Goal: Task Accomplishment & Management: Use online tool/utility

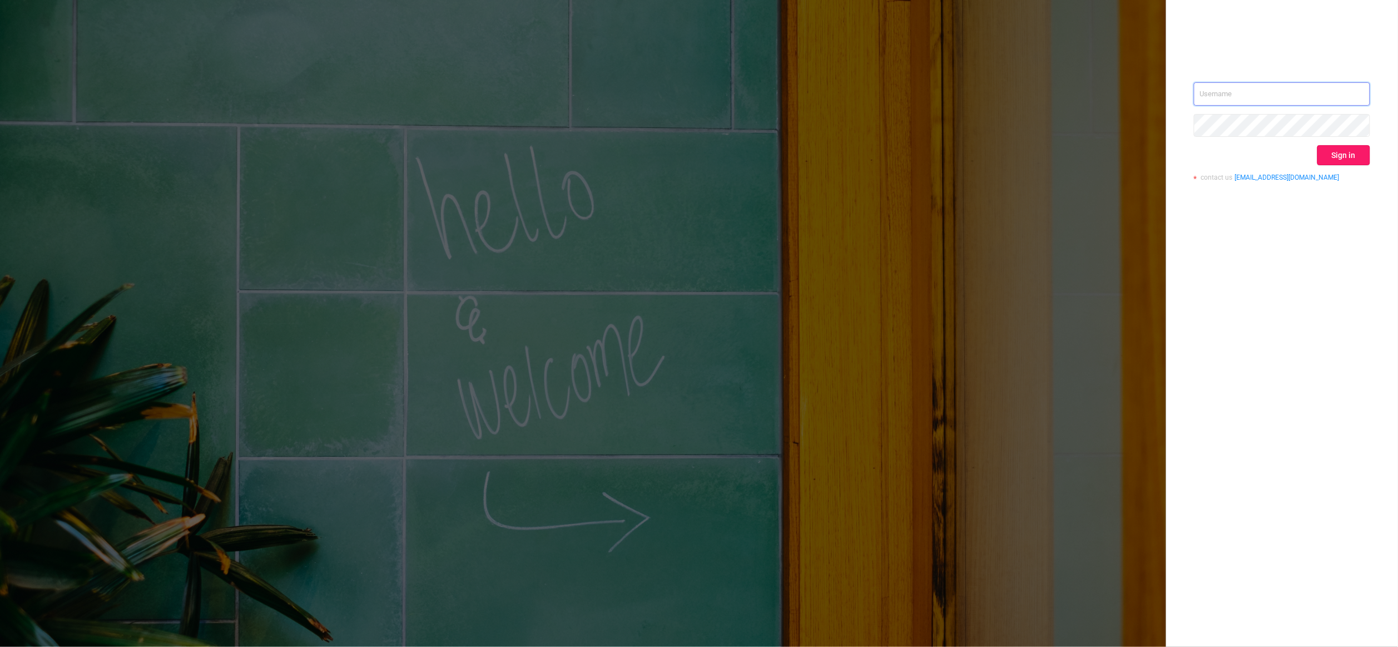
type input "igor@protected.media"
click at [1342, 151] on button "Sign in" at bounding box center [1344, 155] width 53 height 20
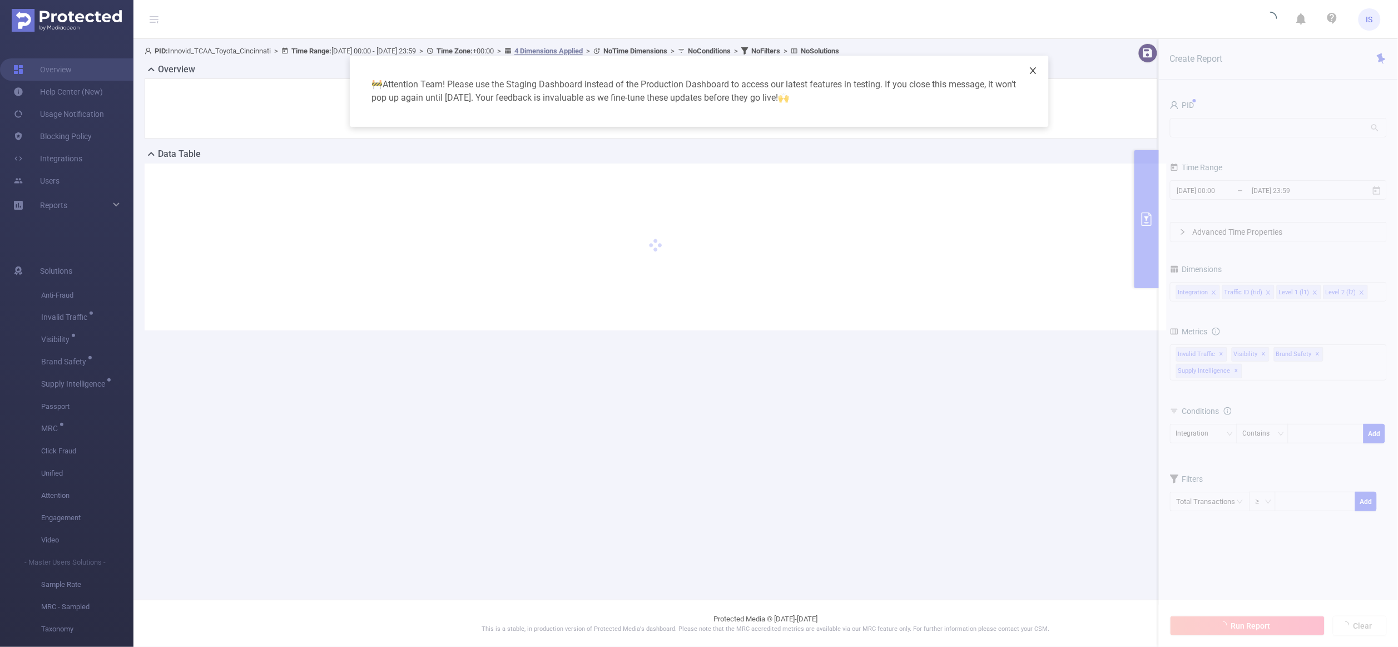
click at [1037, 76] on span "Close" at bounding box center [1033, 71] width 31 height 31
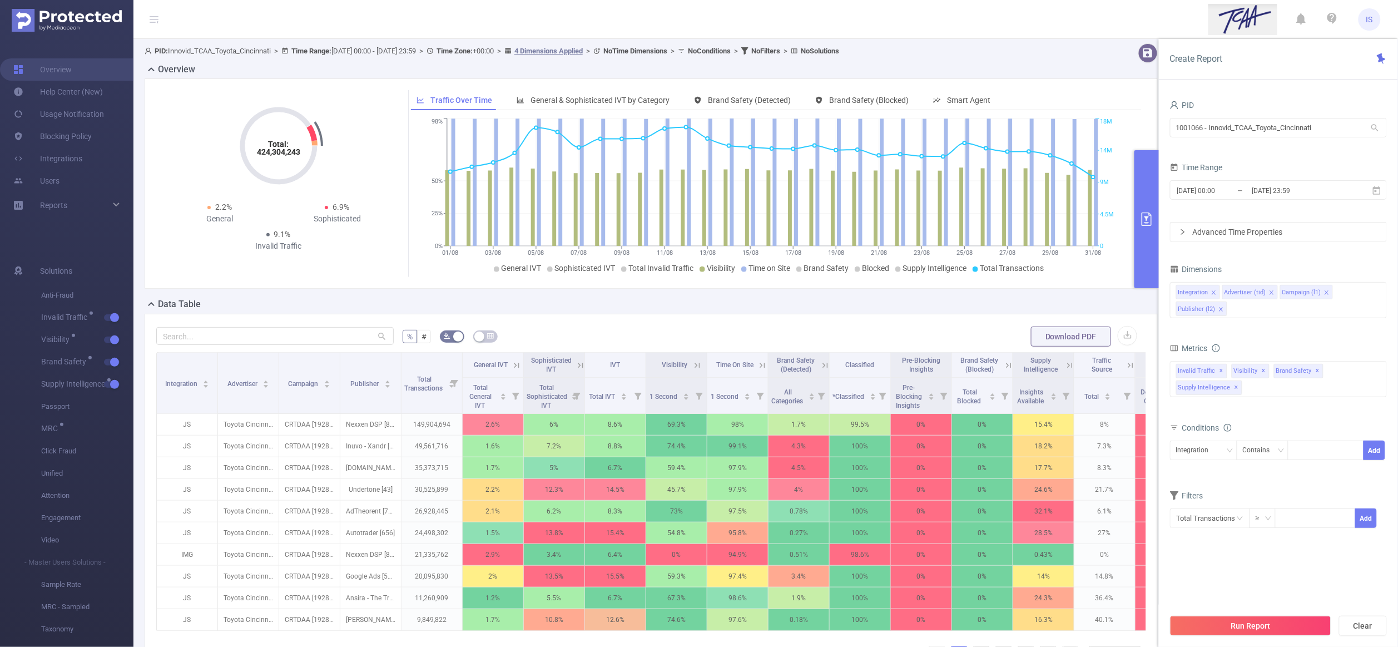
click at [1264, 177] on div "Time Range" at bounding box center [1278, 169] width 217 height 18
click at [1270, 192] on input "2025-08-31 23:59" at bounding box center [1297, 190] width 90 height 15
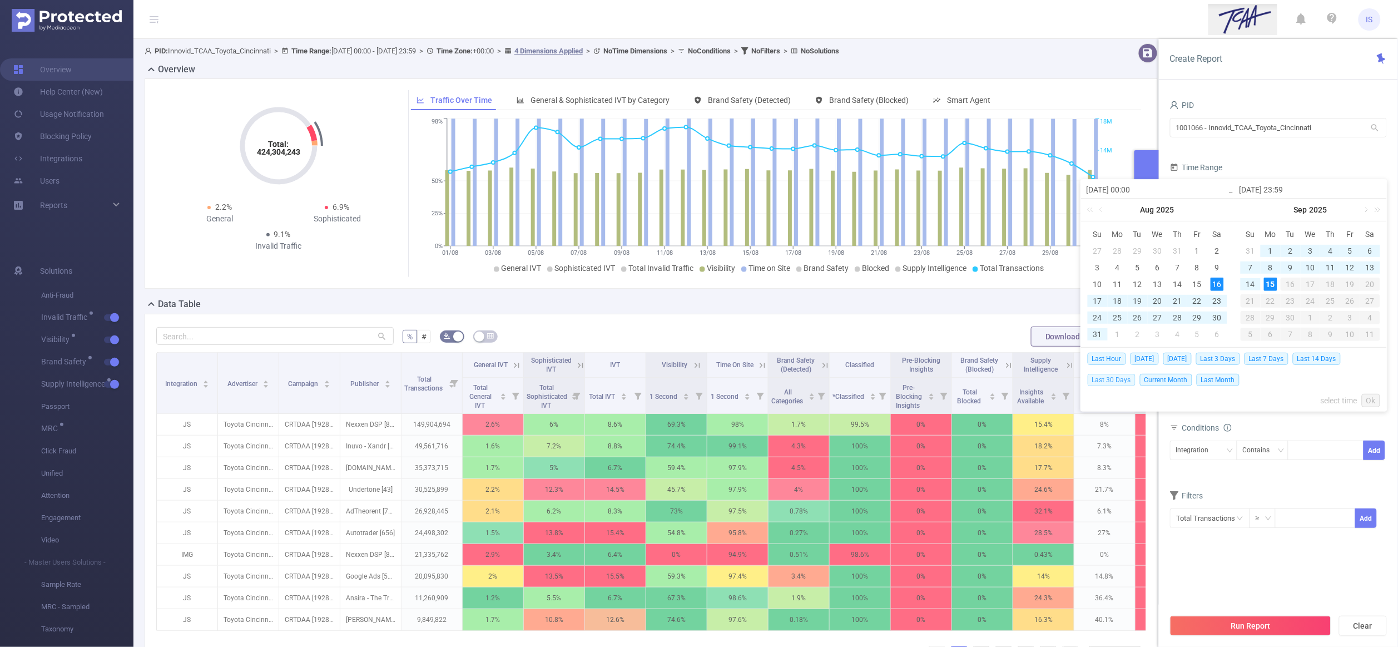
click at [1129, 378] on span "Last 30 Days" at bounding box center [1112, 380] width 48 height 12
type input "[DATE] 00:00"
type input "[DATE] 23:59"
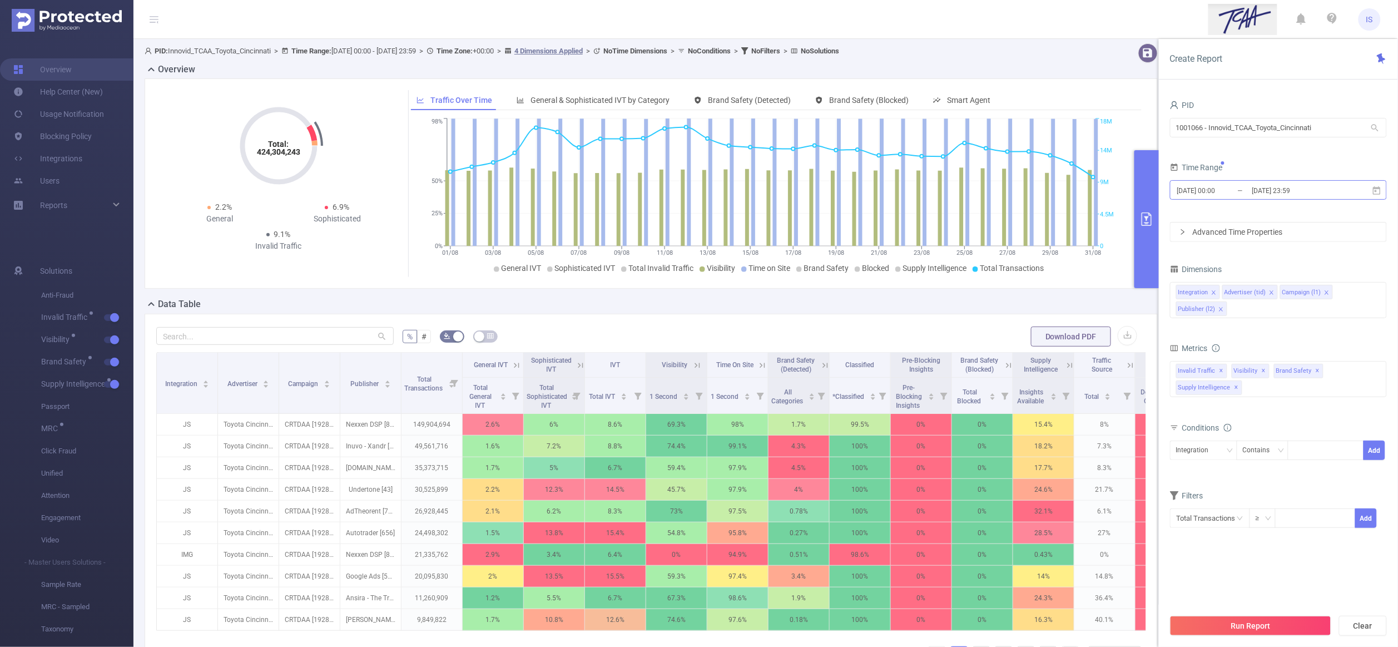
click at [1270, 189] on input "[DATE] 23:59" at bounding box center [1297, 190] width 90 height 15
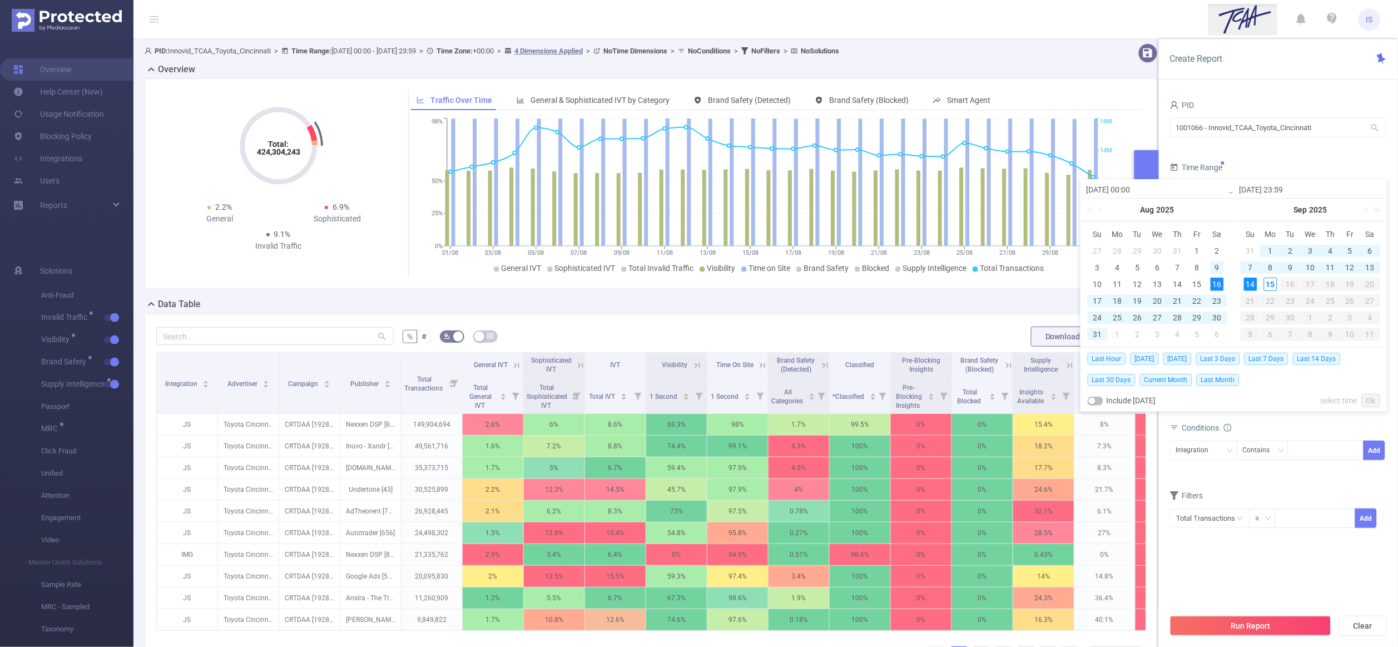
click at [1220, 264] on div "9" at bounding box center [1217, 267] width 13 height 13
click at [1249, 286] on div "14" at bounding box center [1250, 284] width 13 height 13
type input "2025-08-09 00:00"
click at [1368, 399] on link "Ok" at bounding box center [1371, 400] width 18 height 13
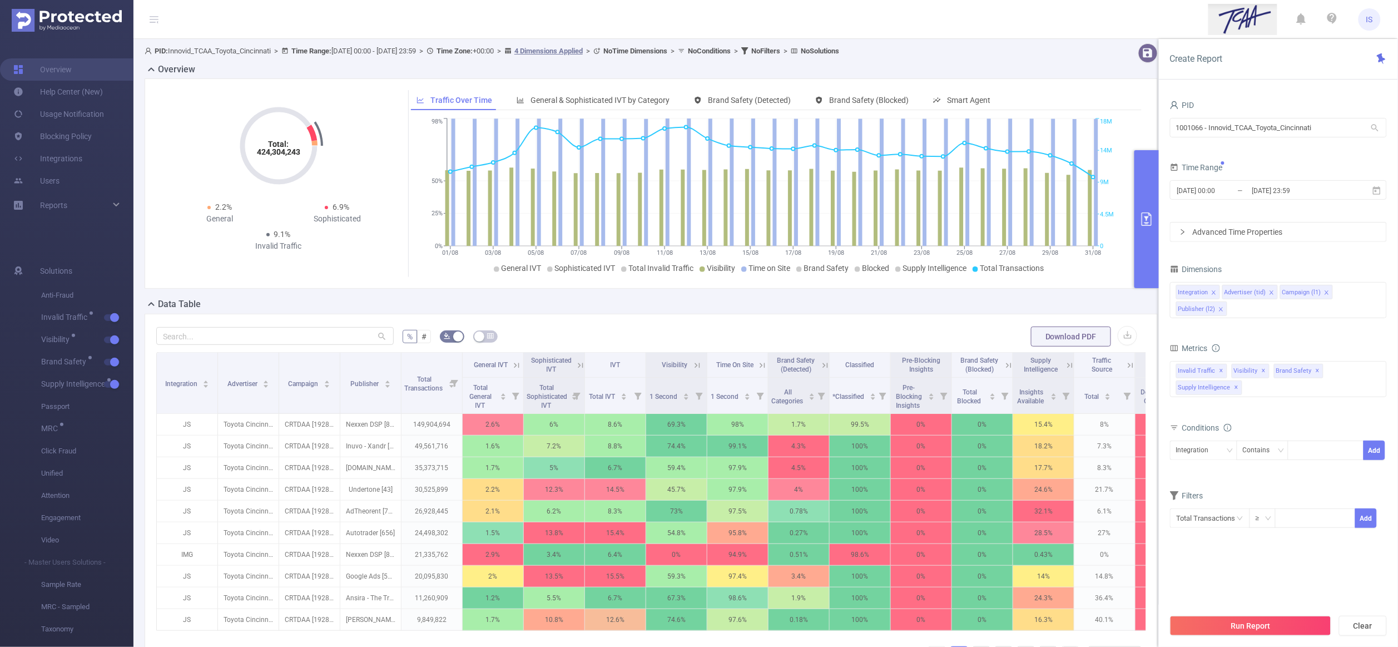
click at [1248, 349] on div "Metrics" at bounding box center [1278, 349] width 217 height 18
click at [461, 310] on div "Data Table" at bounding box center [656, 306] width 1022 height 16
click at [1216, 191] on input "2025-08-09 00:00" at bounding box center [1221, 190] width 90 height 15
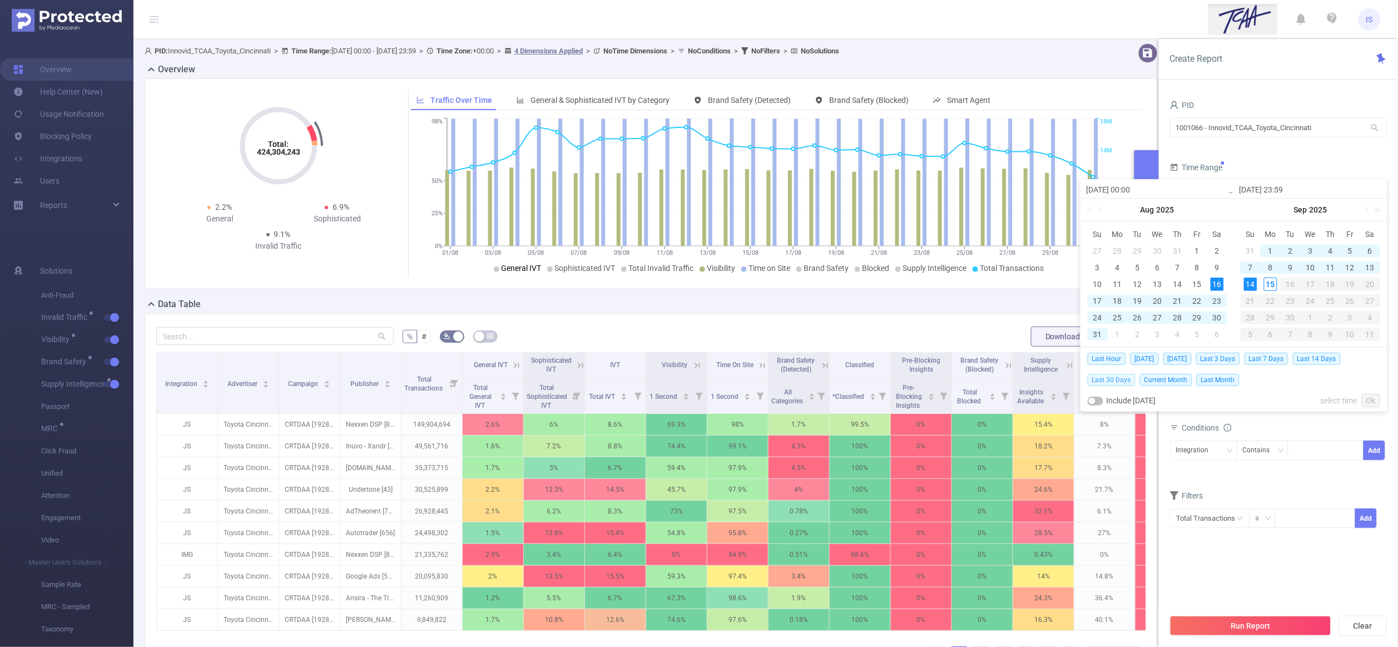
click at [1115, 379] on span "Last 30 Days" at bounding box center [1112, 380] width 48 height 12
type input "[DATE] 00:00"
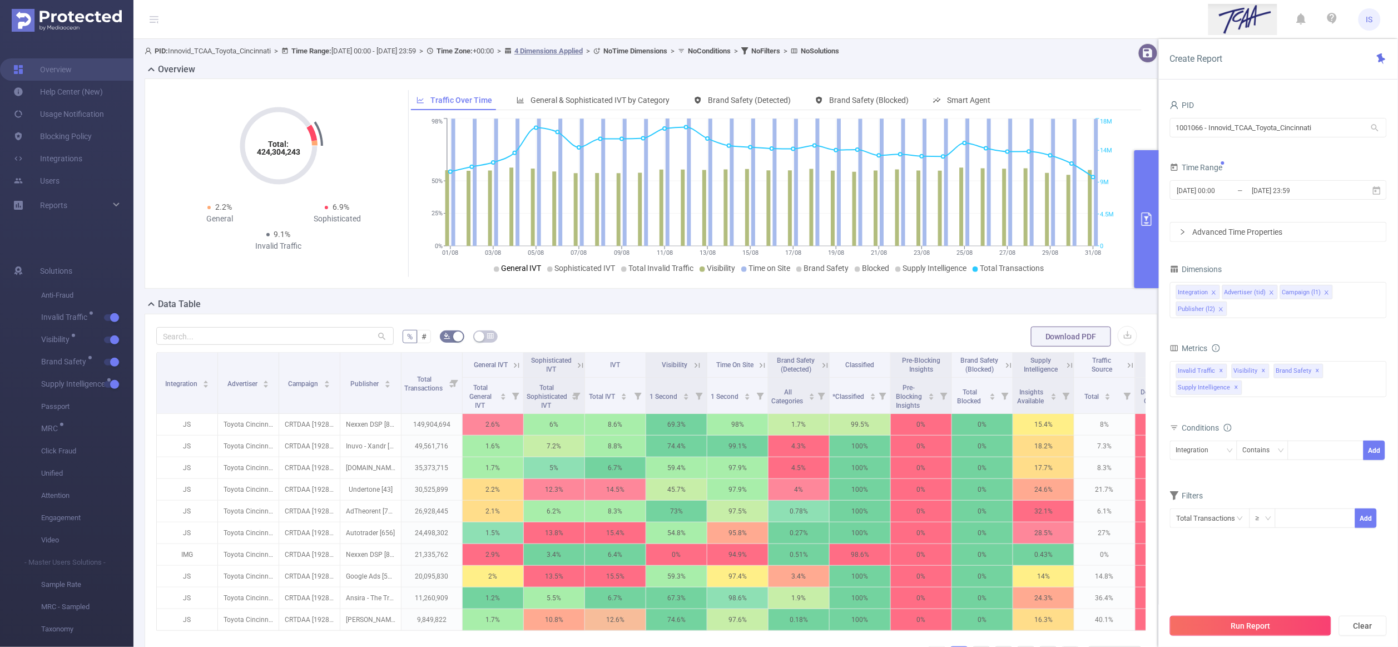
click at [1254, 622] on button "Run Report" at bounding box center [1250, 626] width 161 height 20
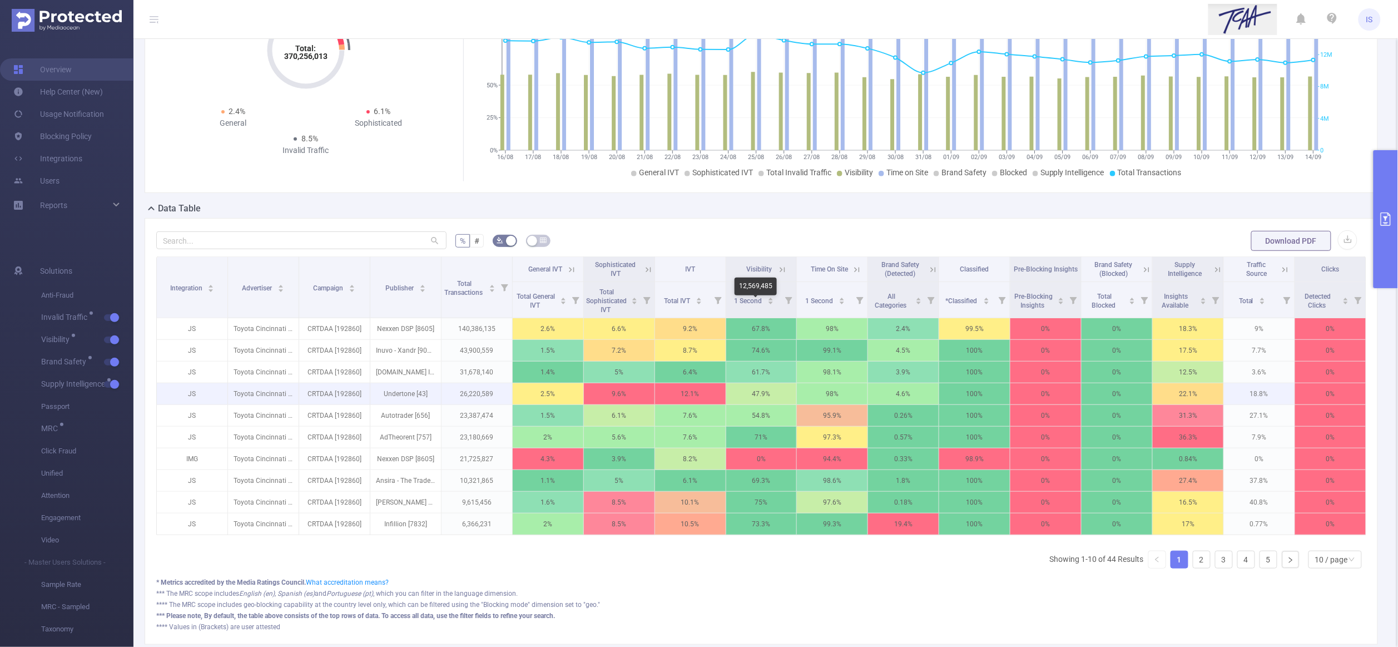
scroll to position [95, 0]
click at [1213, 273] on icon at bounding box center [1218, 270] width 10 height 10
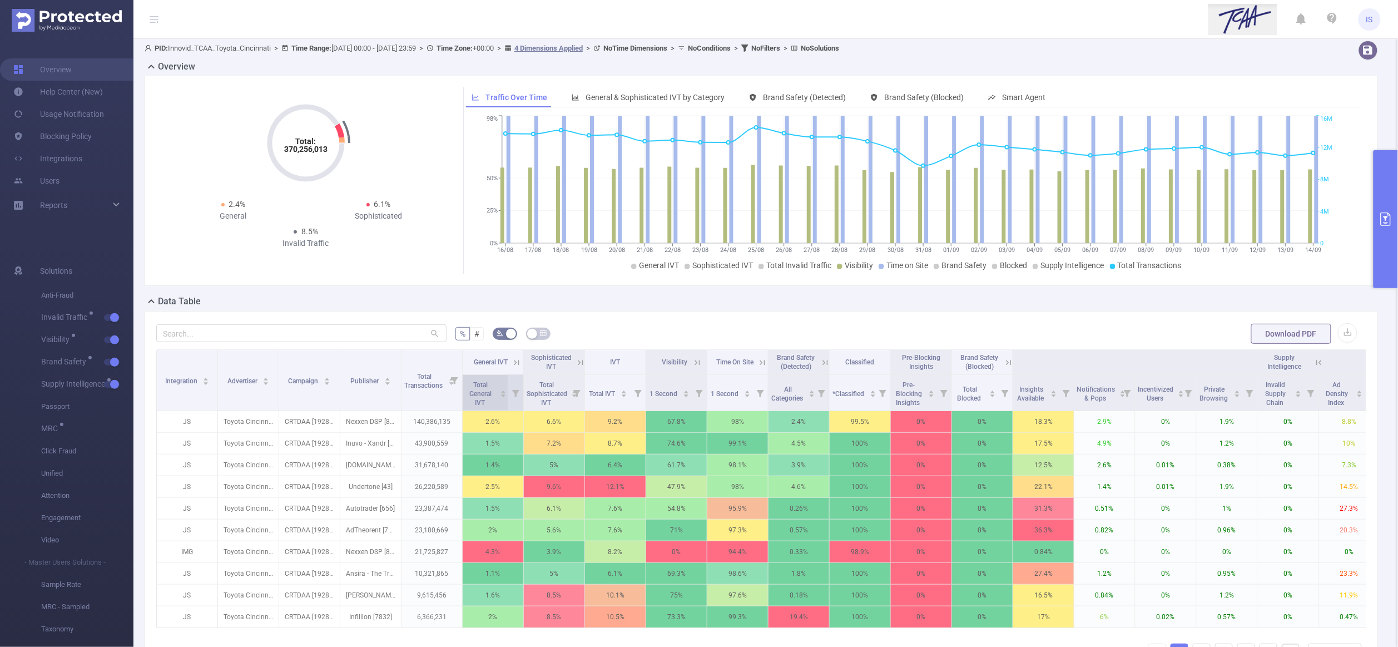
scroll to position [0, 0]
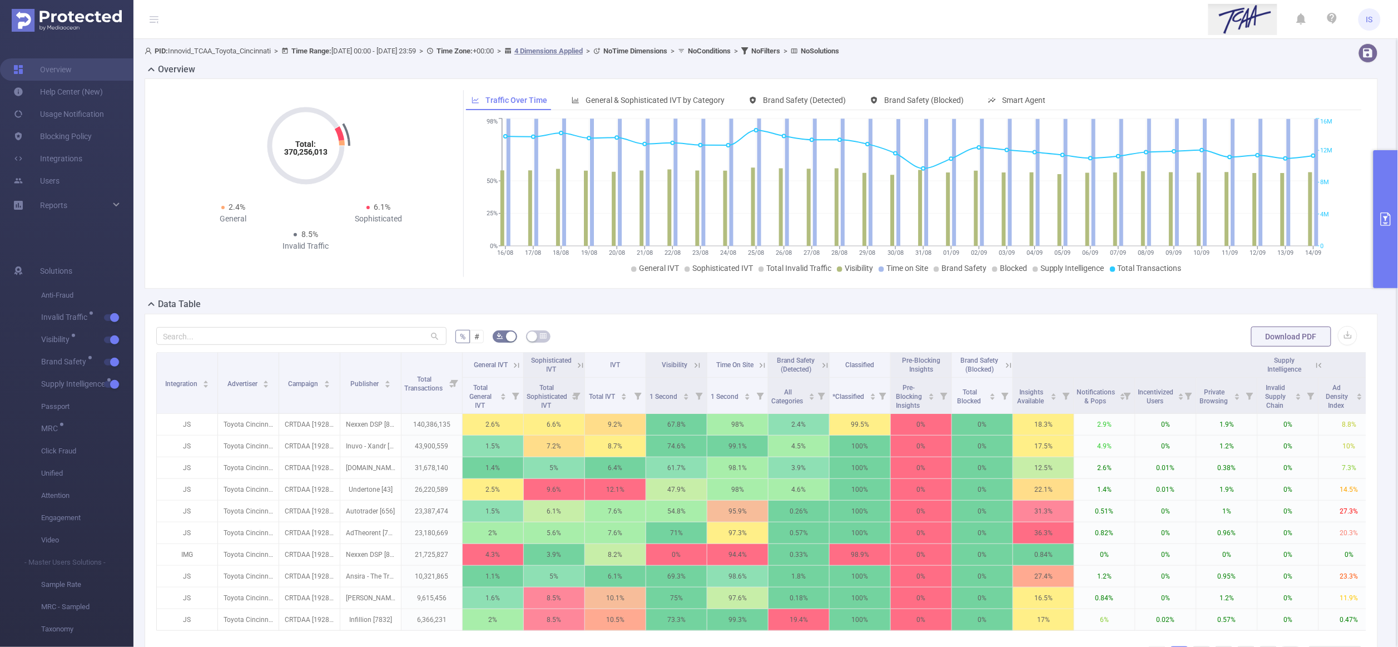
click at [1381, 260] on button "primary" at bounding box center [1386, 219] width 24 height 138
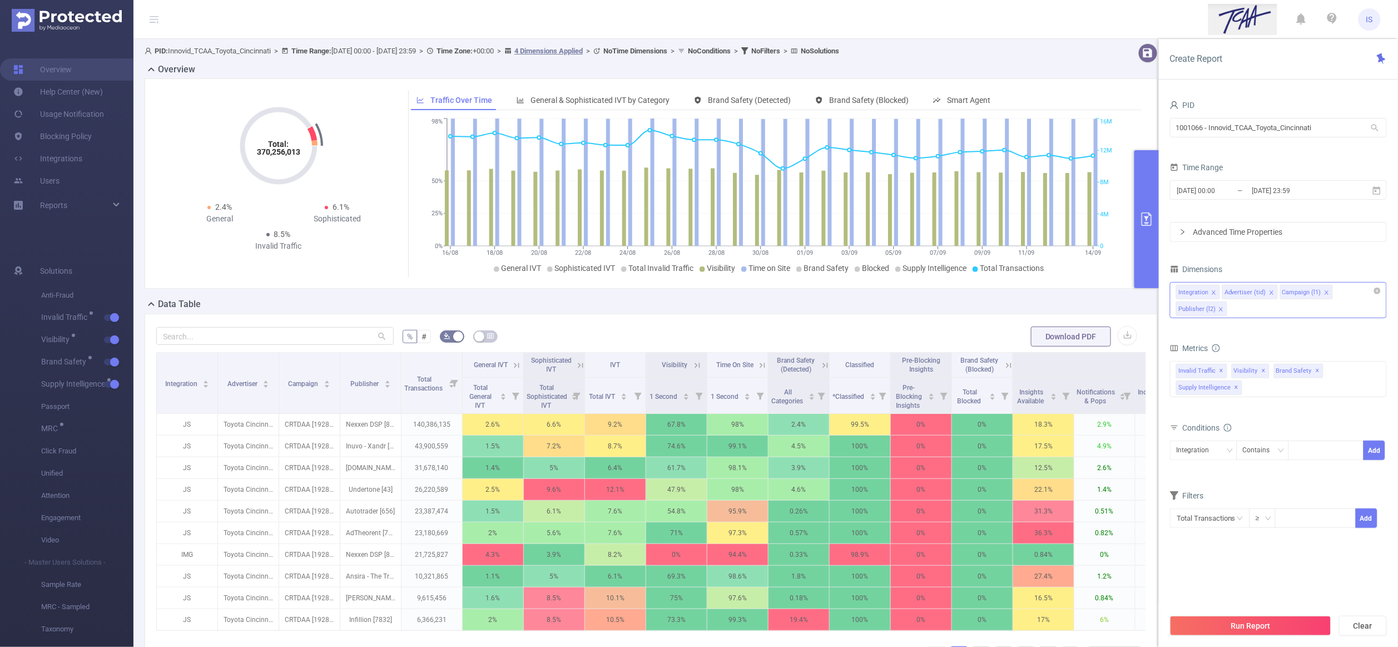
click at [1212, 293] on icon "icon: close" at bounding box center [1214, 293] width 6 height 6
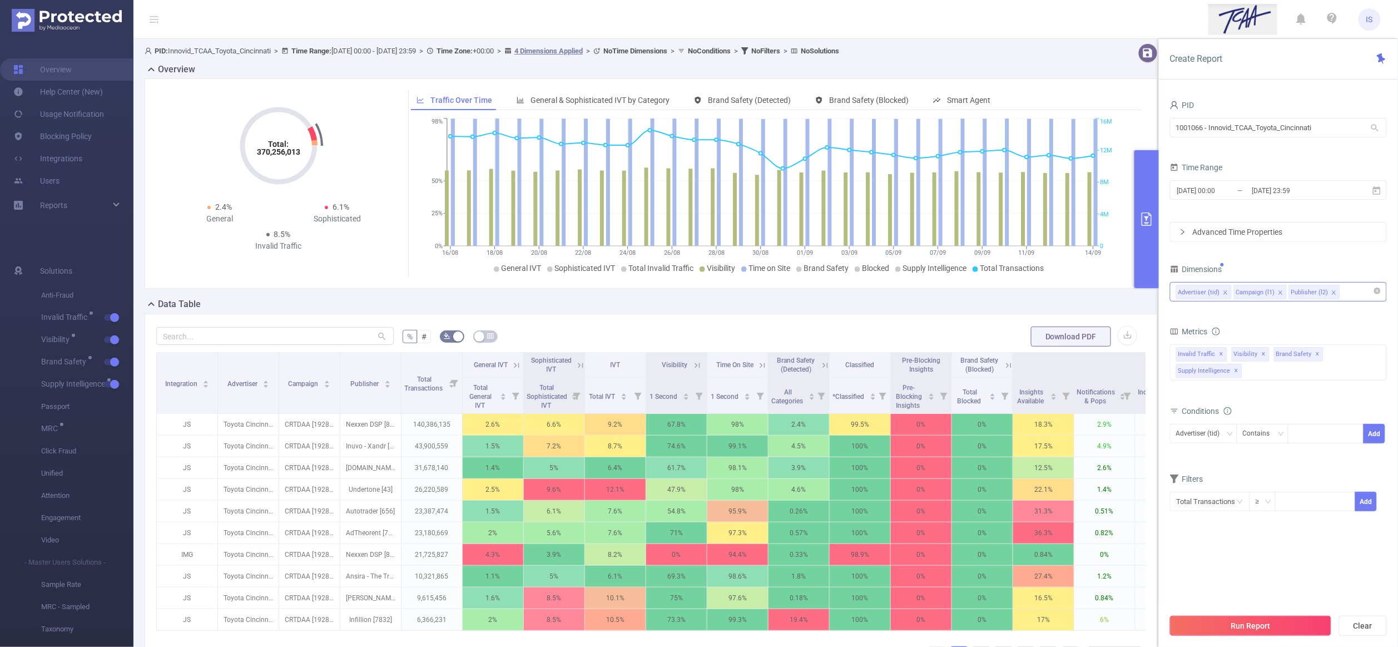
click at [1272, 624] on button "Run Report" at bounding box center [1250, 626] width 161 height 20
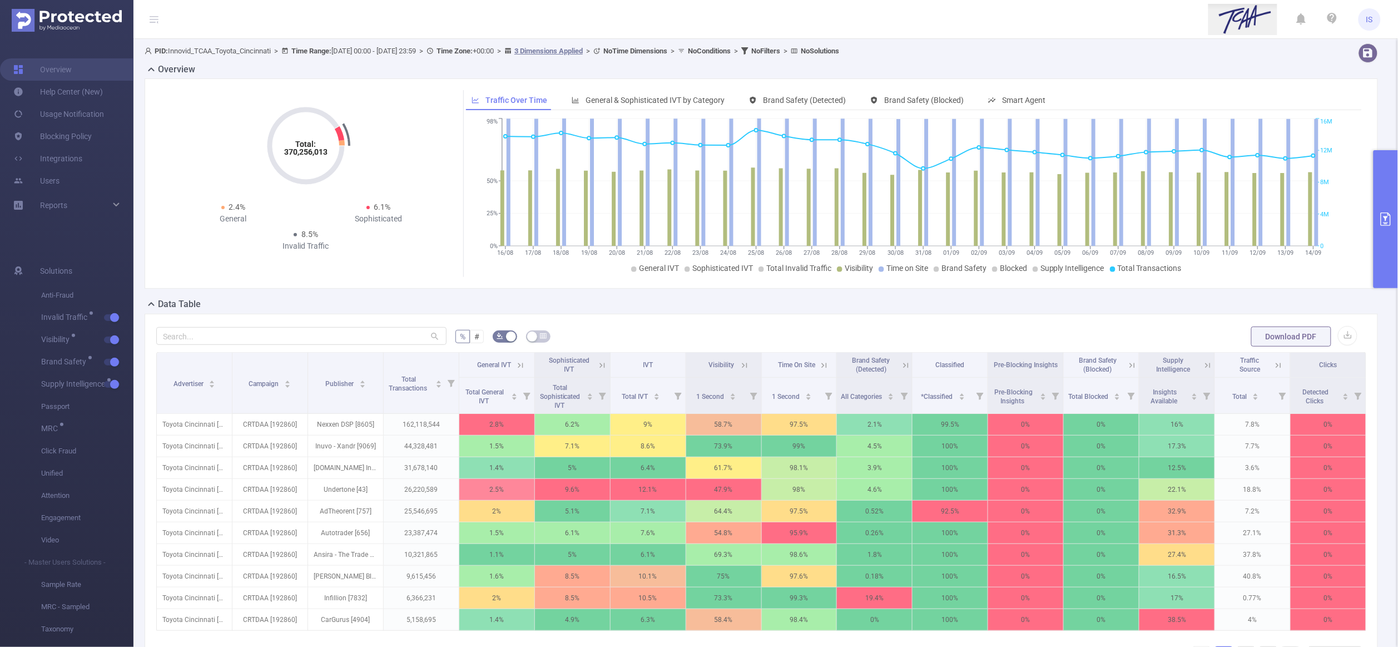
click at [1384, 261] on button "primary" at bounding box center [1386, 219] width 24 height 138
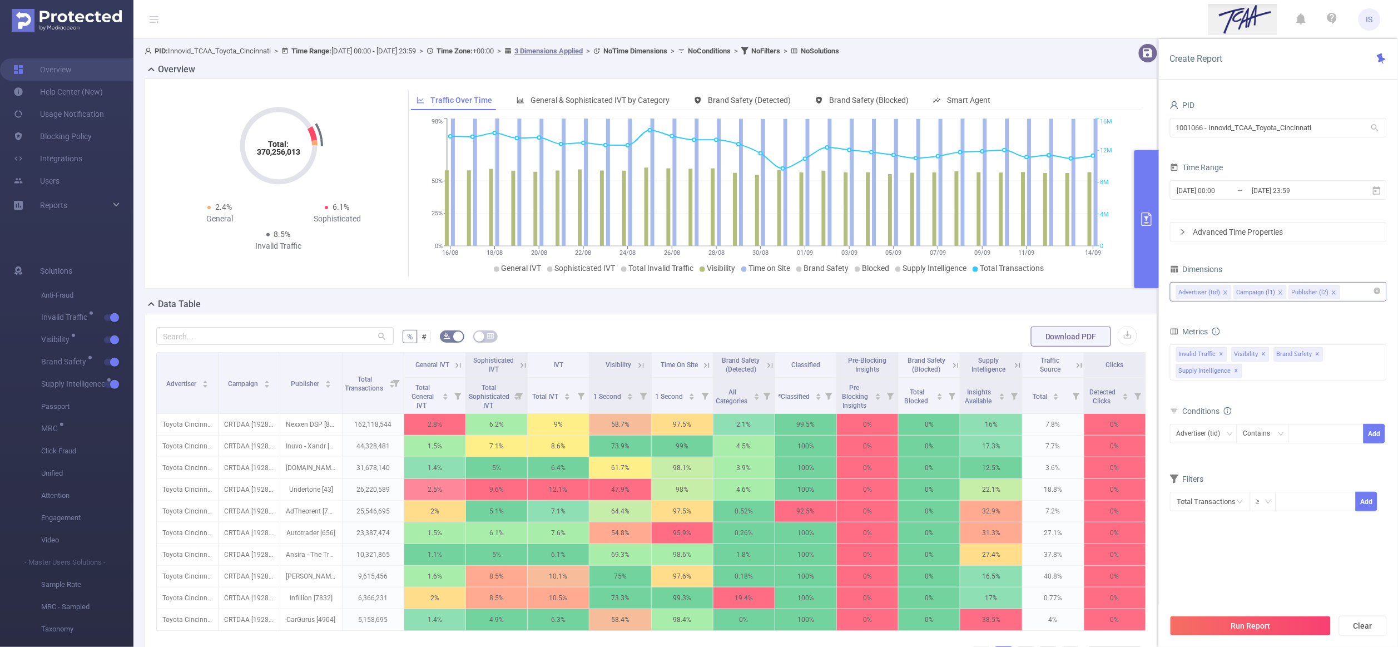
click at [1352, 292] on div "Advertiser (tid) Campaign (l1) Publisher (l2)" at bounding box center [1278, 292] width 205 height 18
click at [1235, 264] on div "Dimensions" at bounding box center [1278, 270] width 217 height 18
click at [1349, 294] on div "Advertiser (tid) Campaign (l1) Publisher (l2)" at bounding box center [1278, 292] width 205 height 18
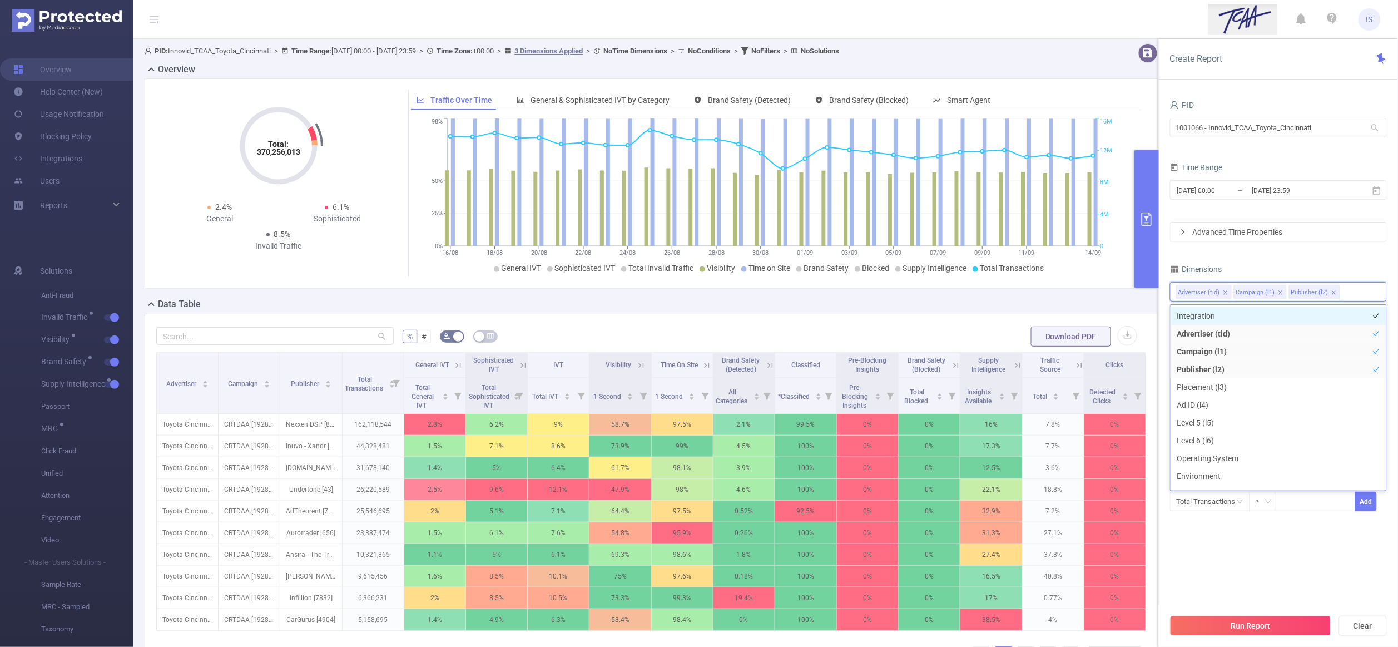
click at [1230, 320] on li "Integration" at bounding box center [1279, 316] width 216 height 18
click at [1257, 631] on button "Run Report" at bounding box center [1250, 626] width 161 height 20
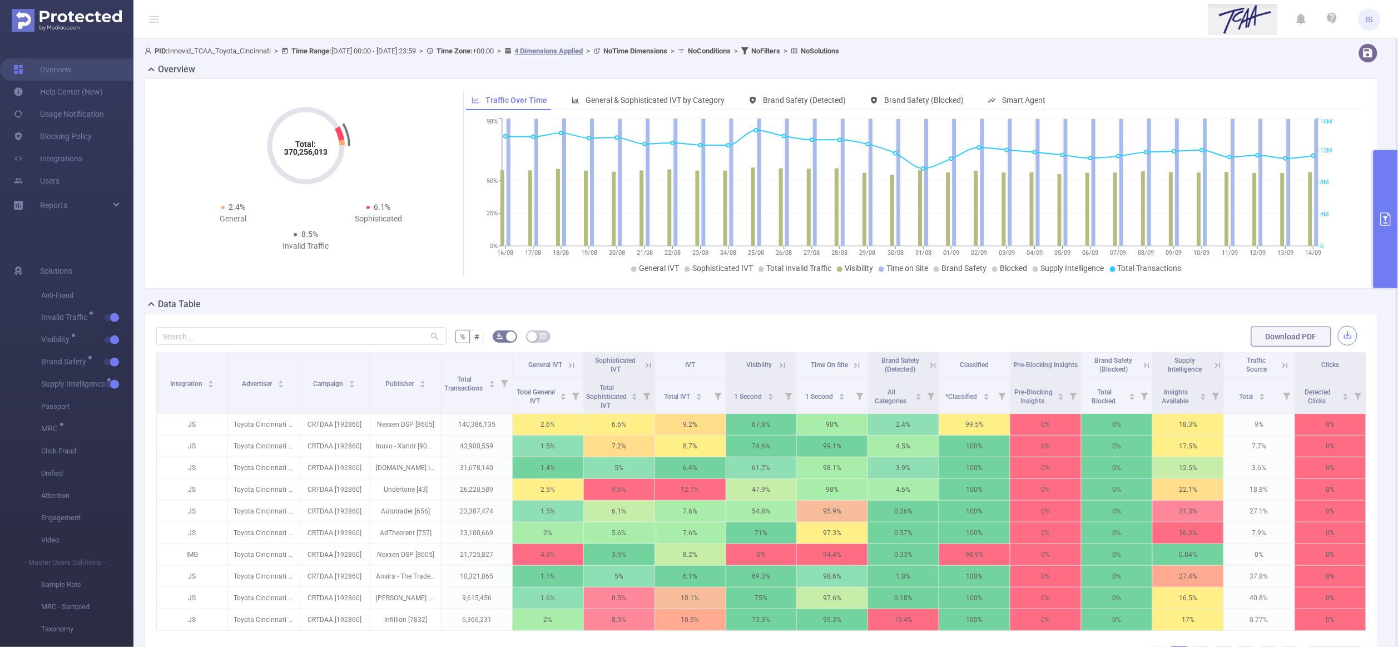
click at [1338, 337] on button "button" at bounding box center [1347, 335] width 19 height 19
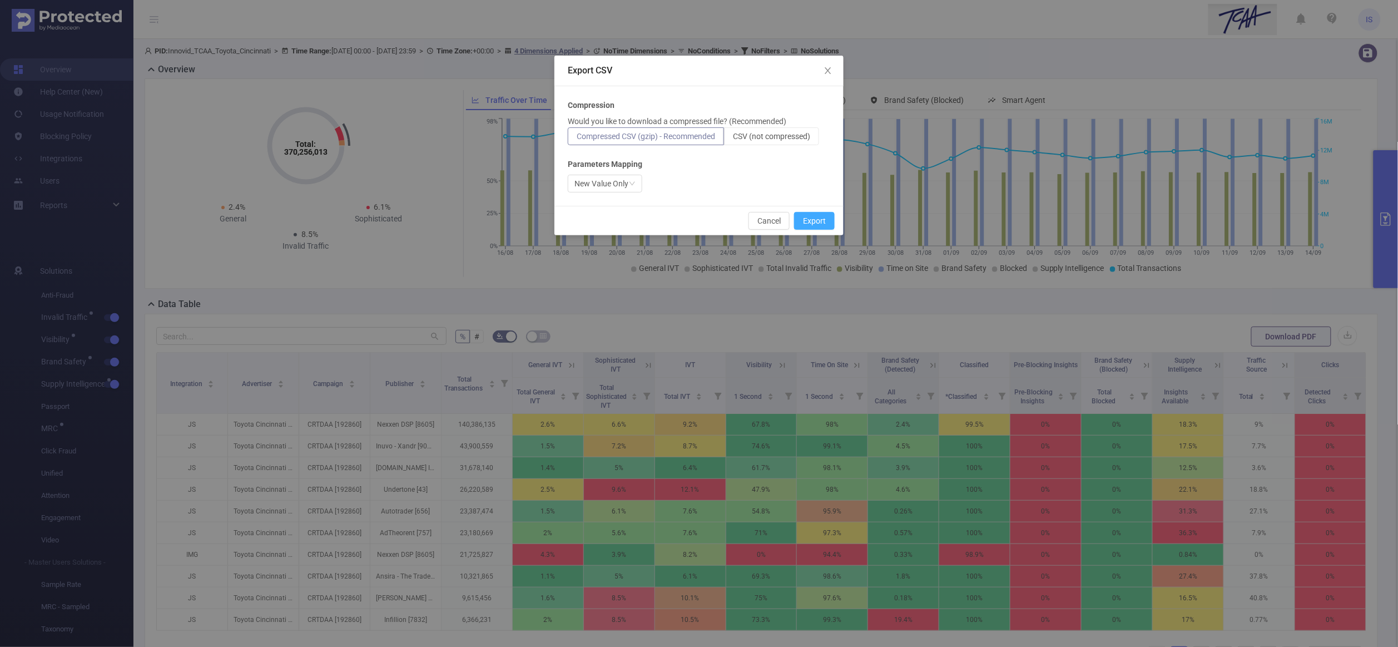
click at [823, 226] on button "Export" at bounding box center [814, 221] width 41 height 18
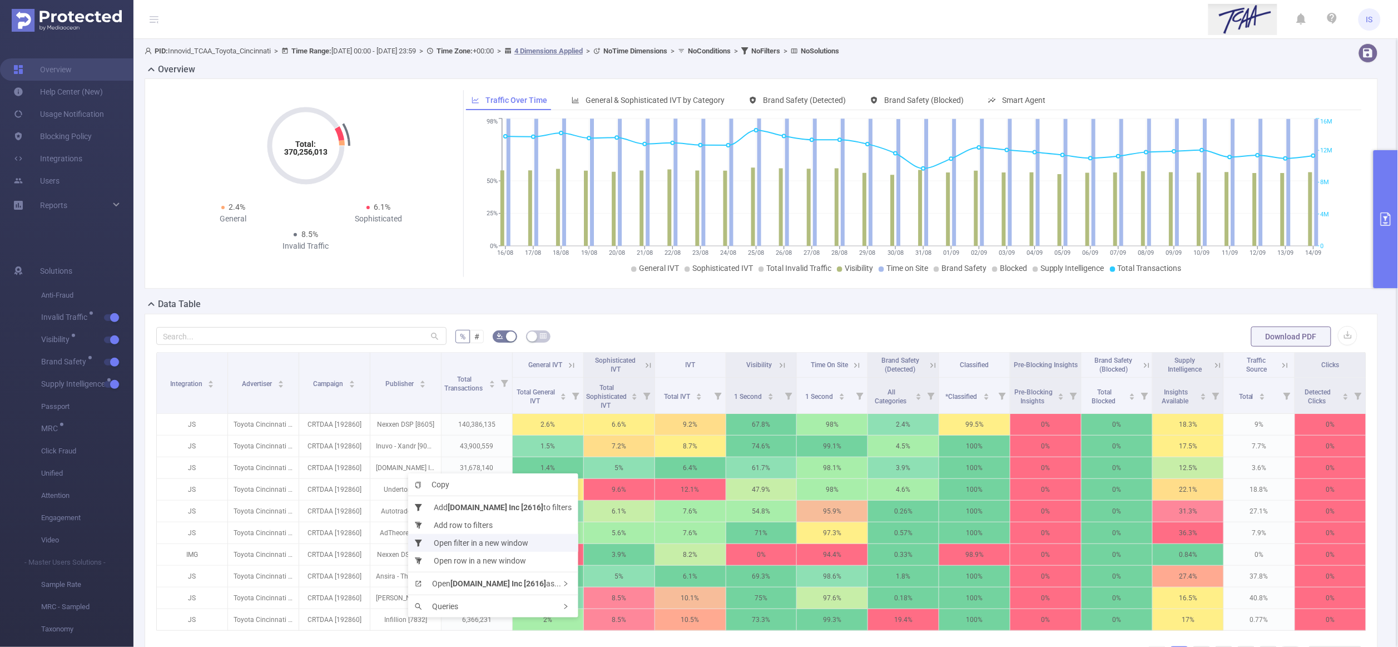
click at [454, 541] on li "Open filter in a new window" at bounding box center [493, 543] width 170 height 18
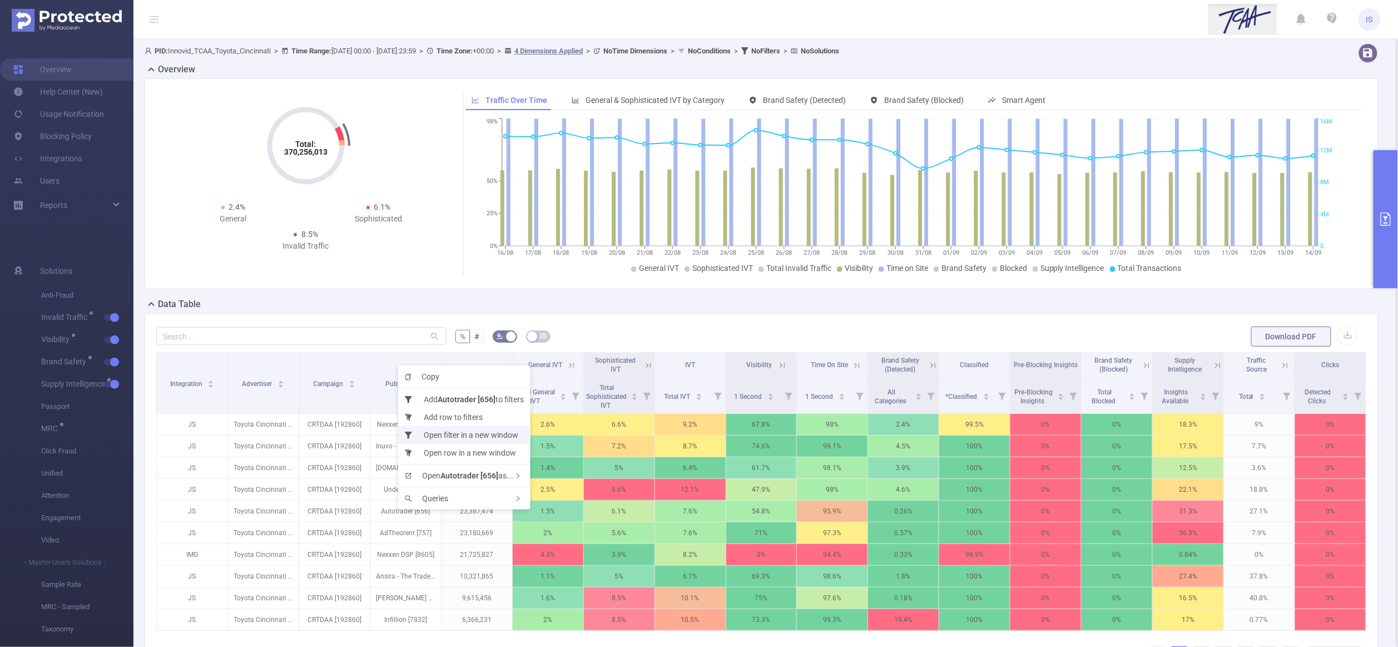
click at [447, 433] on li "Open filter in a new window" at bounding box center [464, 435] width 132 height 18
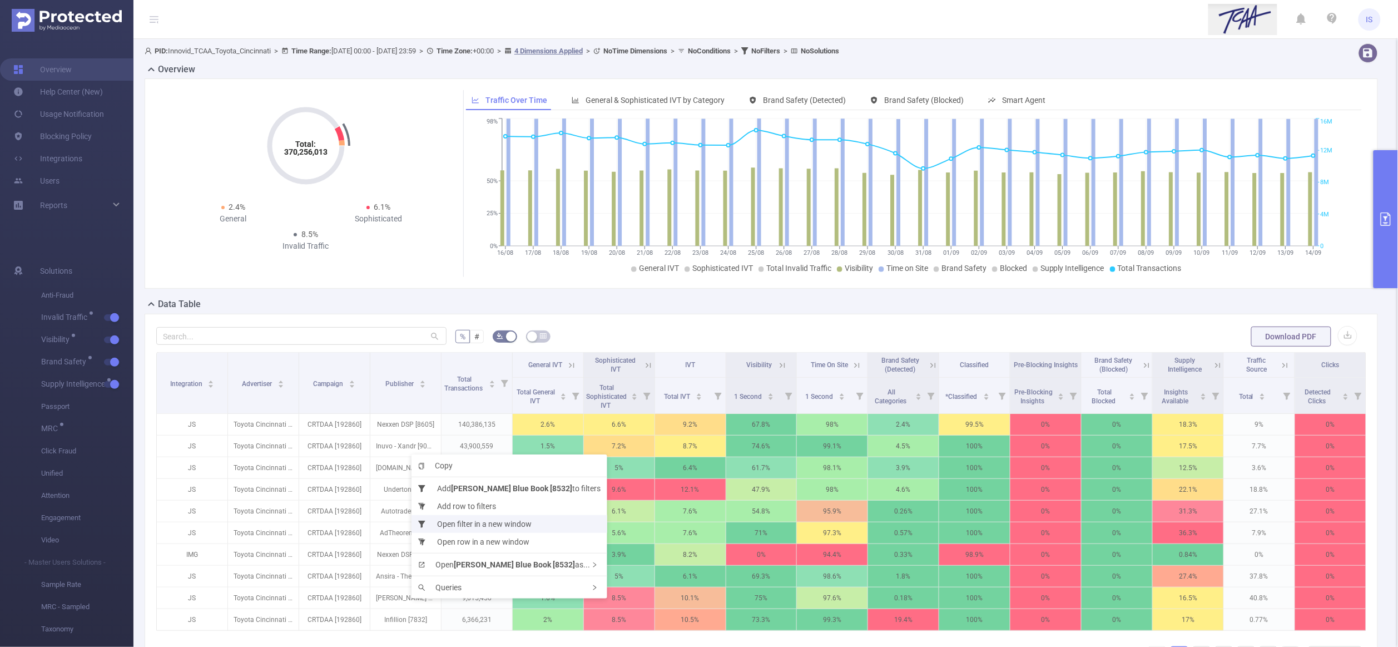
click at [458, 521] on li "Open filter in a new window" at bounding box center [510, 524] width 196 height 18
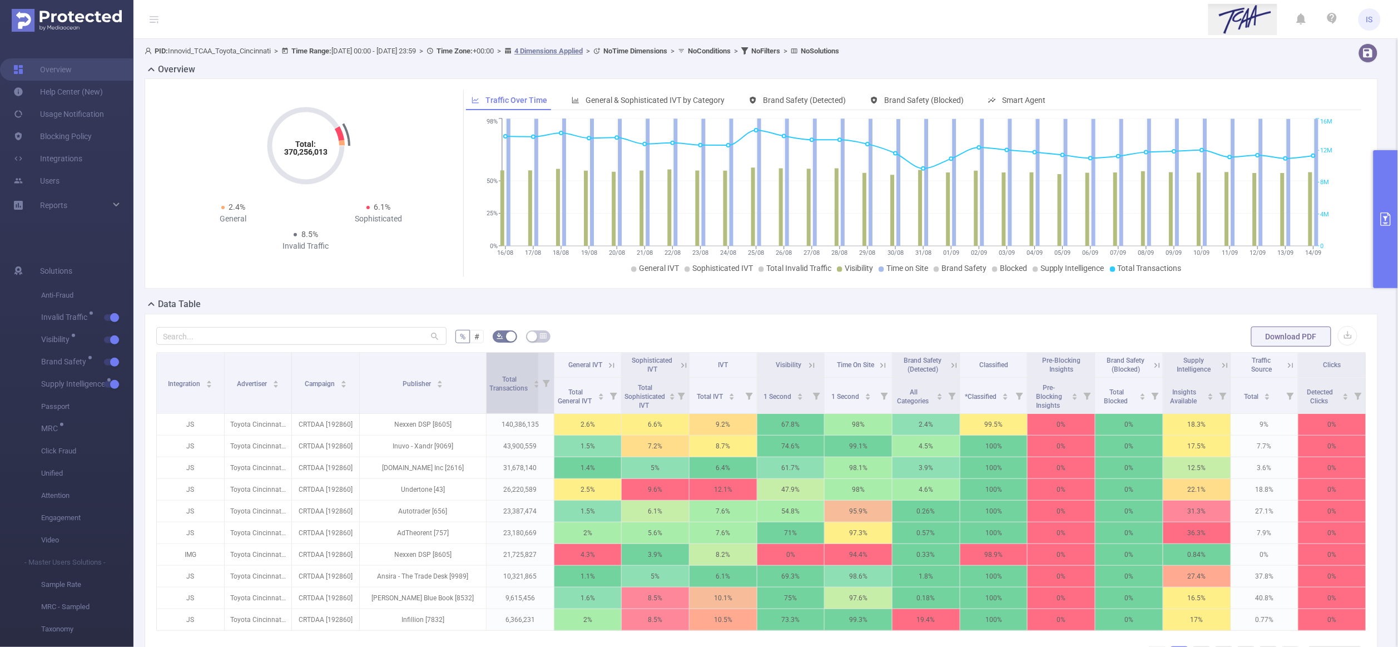
drag, startPoint x: 436, startPoint y: 404, endPoint x: 480, endPoint y: 407, distance: 44.0
click at [483, 407] on span at bounding box center [486, 383] width 6 height 61
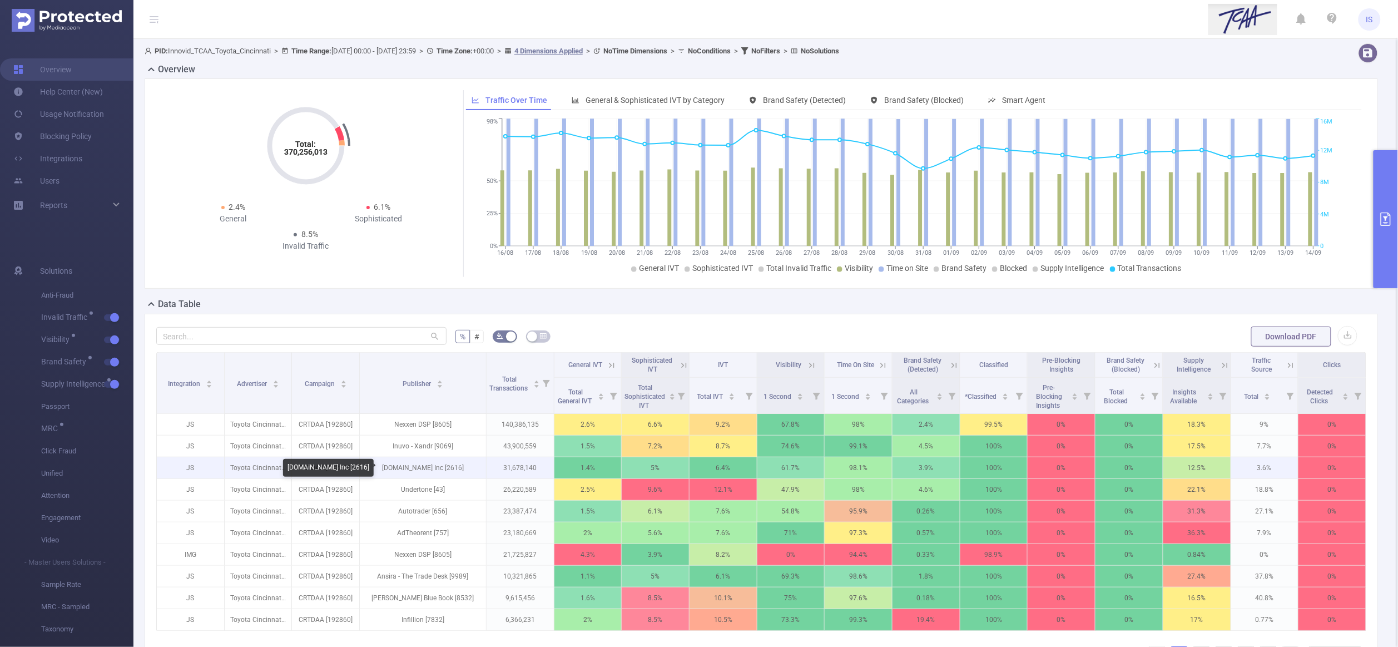
click at [438, 467] on p "[DOMAIN_NAME] Inc [2616]" at bounding box center [423, 467] width 126 height 21
copy p "2616"
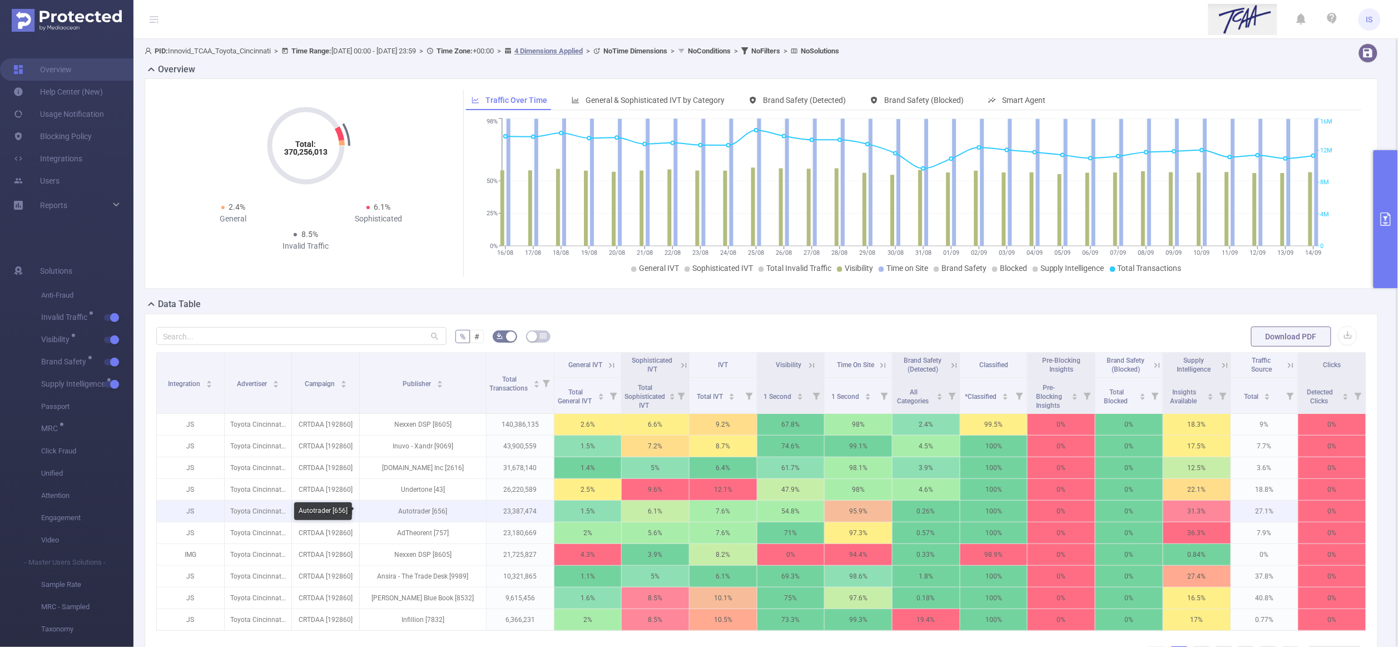
click at [436, 511] on p "Autotrader [656]" at bounding box center [423, 511] width 126 height 21
copy p "656"
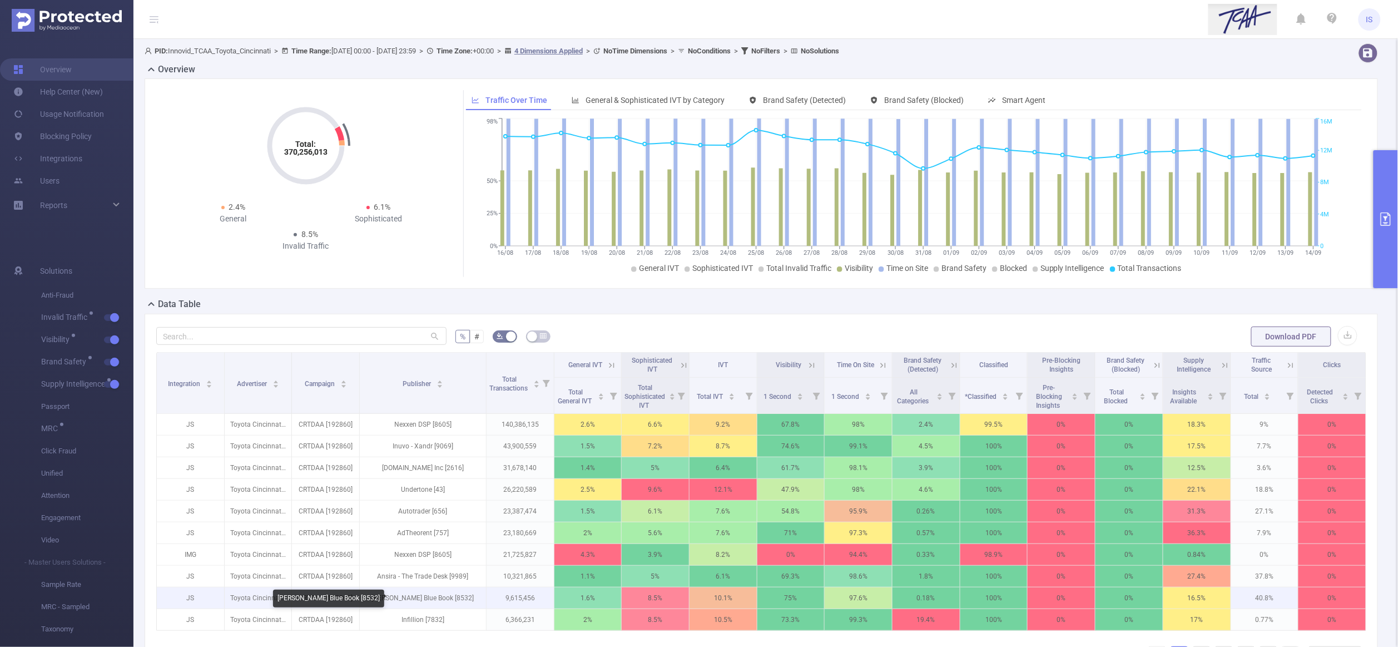
click at [446, 596] on p "Kelley Blue Book [8532]" at bounding box center [423, 597] width 126 height 21
copy p "8532"
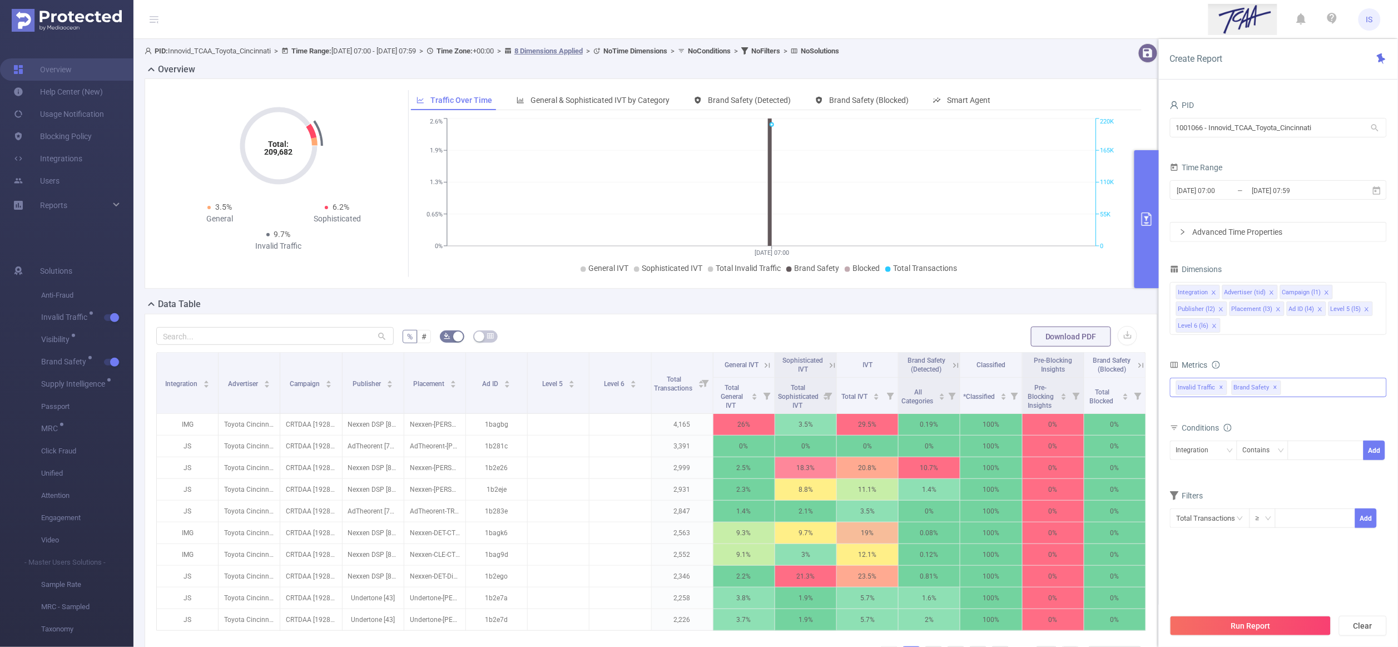
click at [1310, 387] on div "Invalid Traffic ✕ Brand Safety ✕" at bounding box center [1278, 387] width 217 height 19
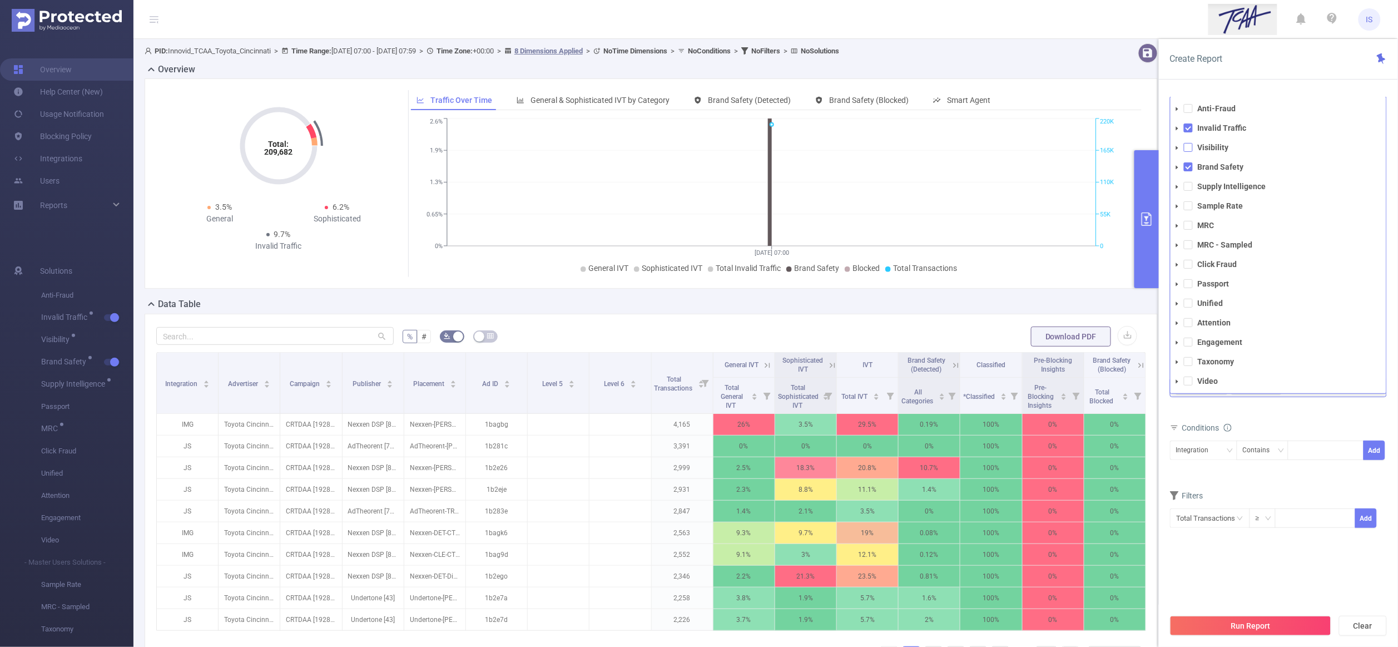
click at [1189, 150] on span at bounding box center [1188, 147] width 9 height 9
click at [1188, 187] on span at bounding box center [1188, 186] width 9 height 9
click at [1222, 513] on div "Filters" at bounding box center [1278, 514] width 217 height 18
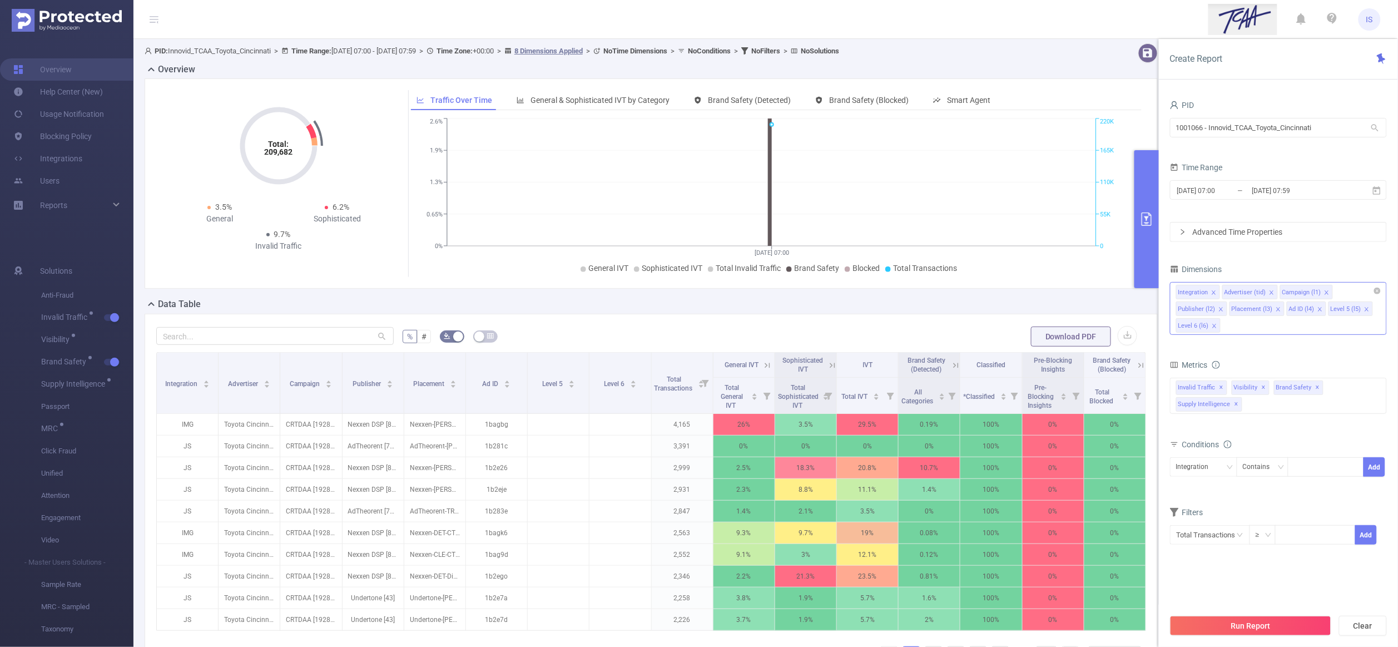
click at [1219, 310] on icon "icon: close" at bounding box center [1222, 309] width 6 height 6
click at [1223, 312] on icon "icon: close" at bounding box center [1226, 309] width 6 height 6
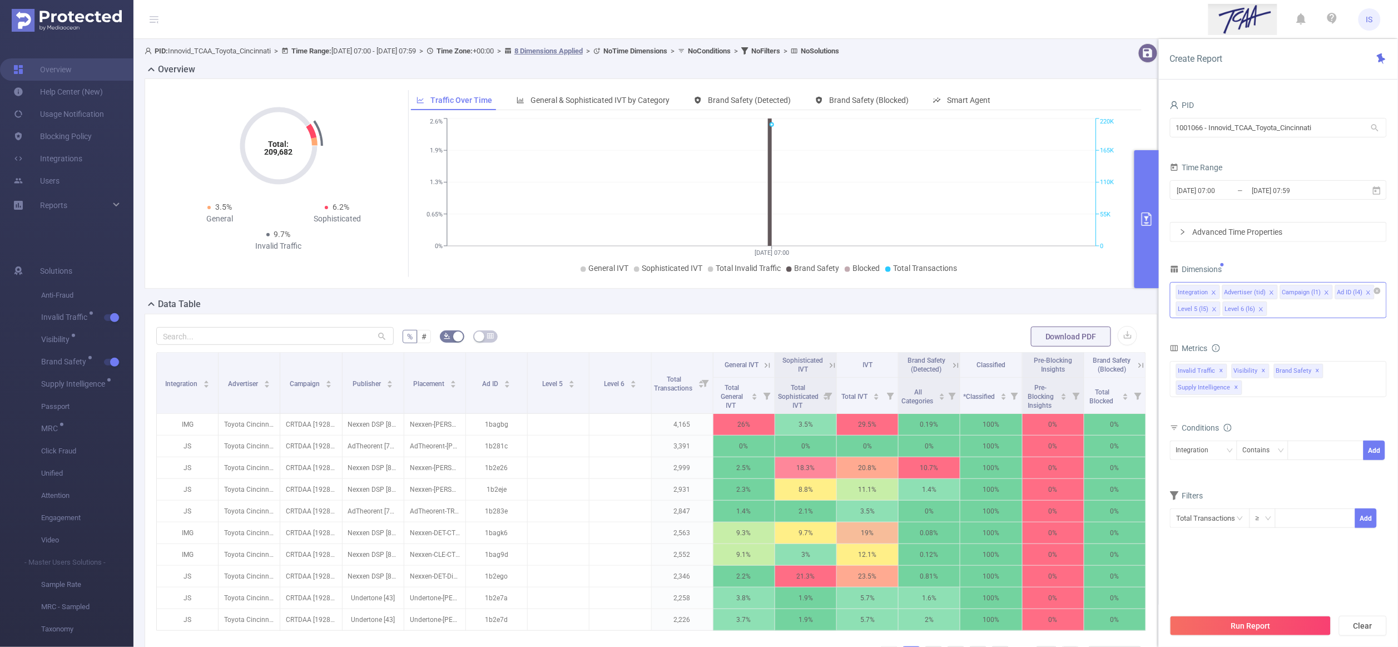
click at [1216, 309] on icon "icon: close" at bounding box center [1215, 309] width 6 height 6
click at [1215, 309] on icon "icon: close" at bounding box center [1215, 309] width 6 height 6
click at [1368, 295] on icon "icon: close" at bounding box center [1369, 293] width 6 height 6
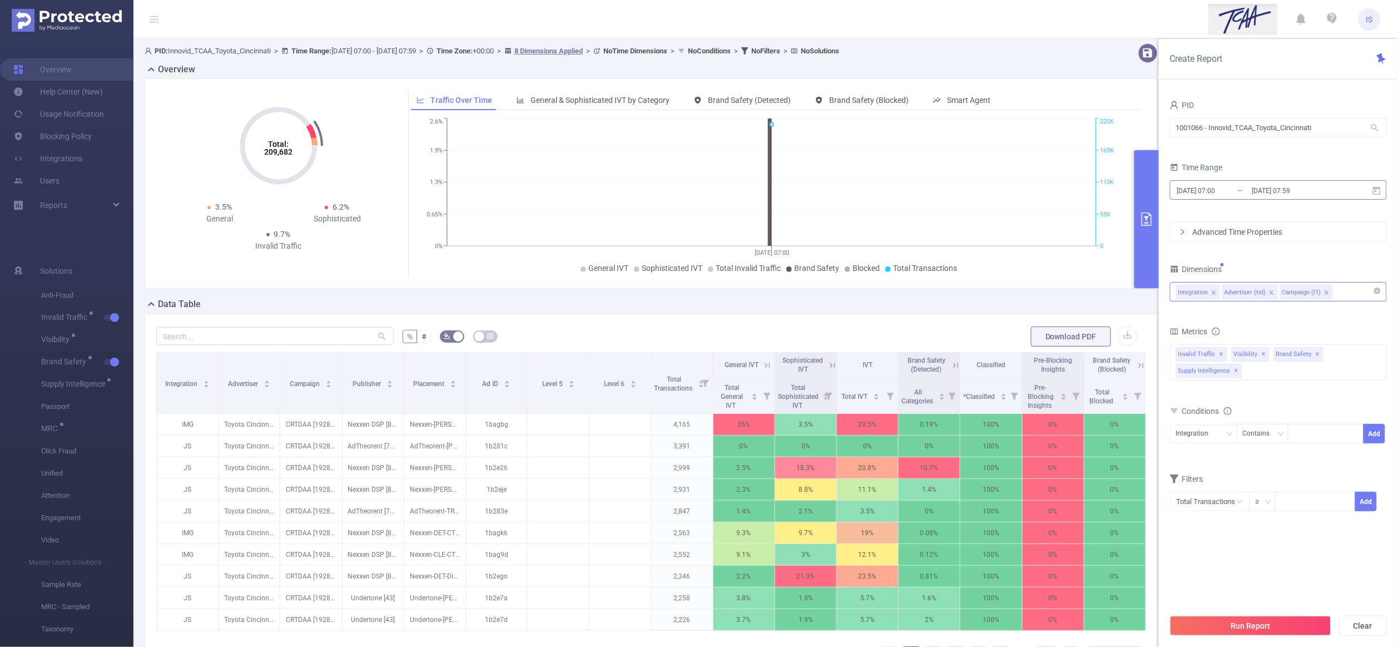
click at [1210, 192] on input "2025-09-15 07:00" at bounding box center [1221, 190] width 90 height 15
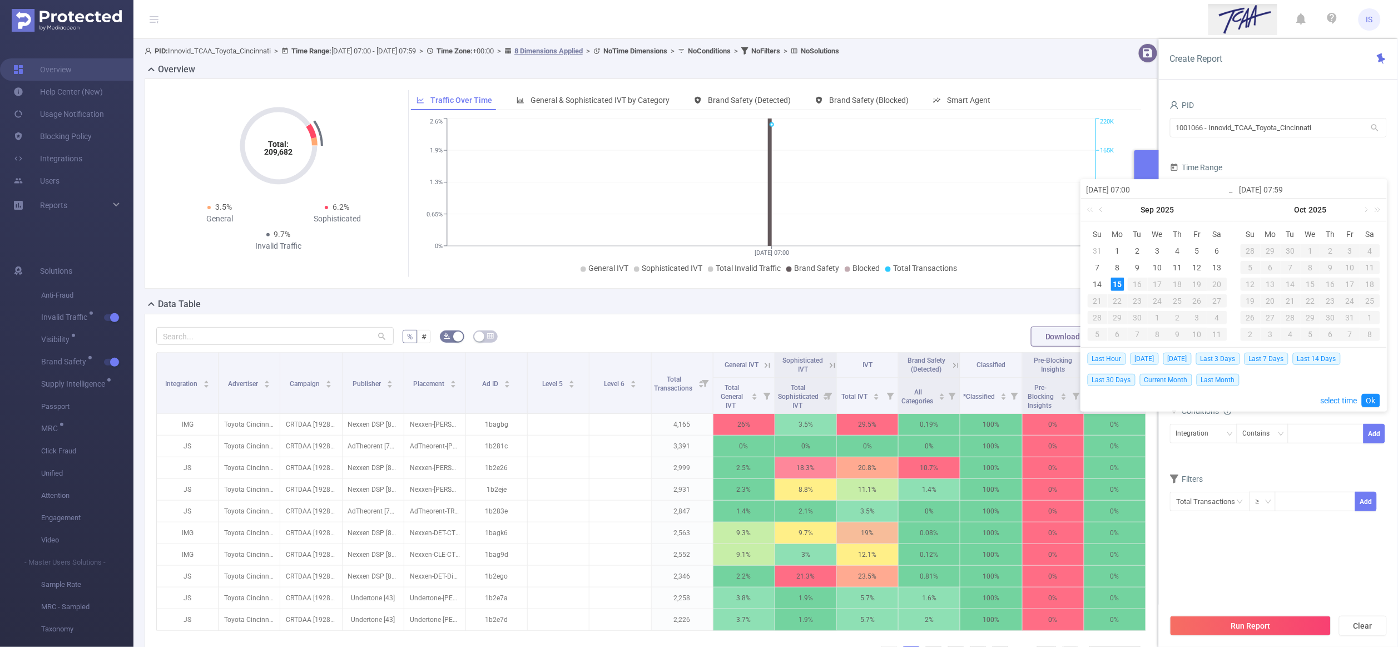
click at [1101, 205] on link at bounding box center [1102, 210] width 10 height 22
click at [1216, 285] on div "16" at bounding box center [1217, 284] width 13 height 13
click at [1253, 211] on link at bounding box center [1255, 210] width 10 height 22
click at [1254, 281] on div "14" at bounding box center [1250, 284] width 13 height 13
type input "2025-08-16 07:00"
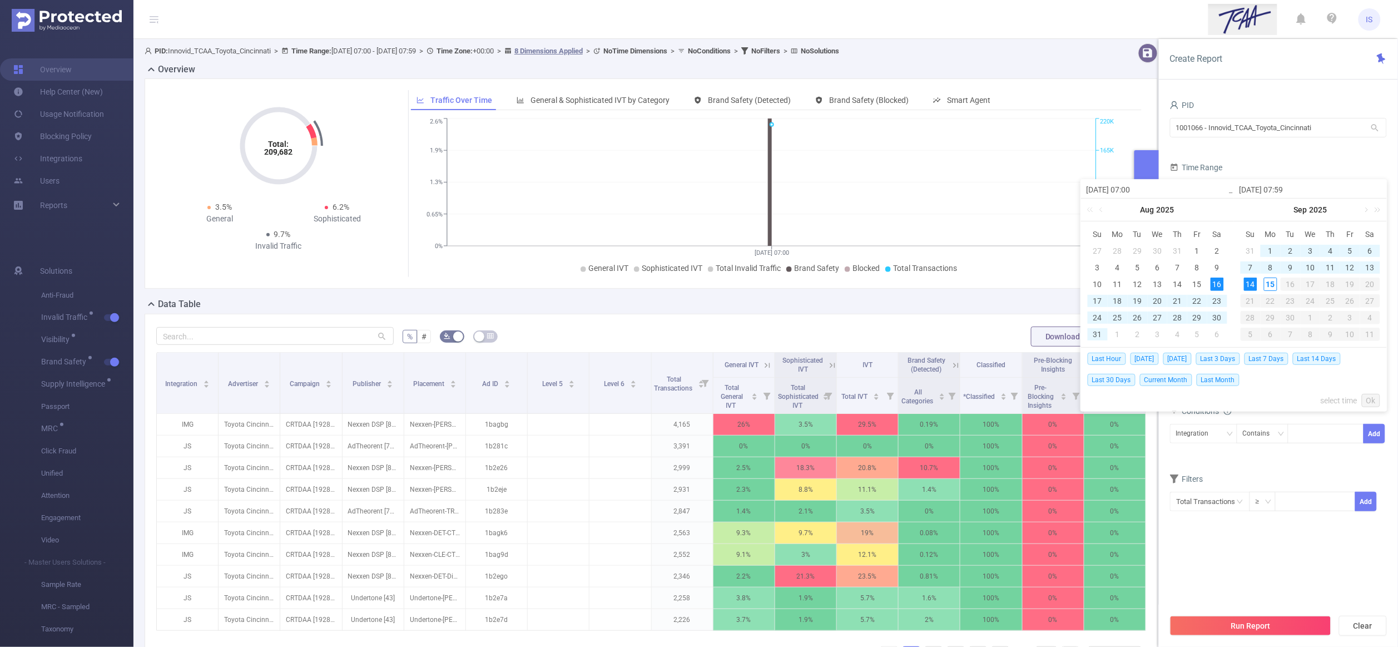
type input "2025-09-14 07:59"
type input "2025-08-16 07:00"
type input "2025-09-14 07:59"
click at [1367, 404] on link "Ok" at bounding box center [1371, 400] width 18 height 13
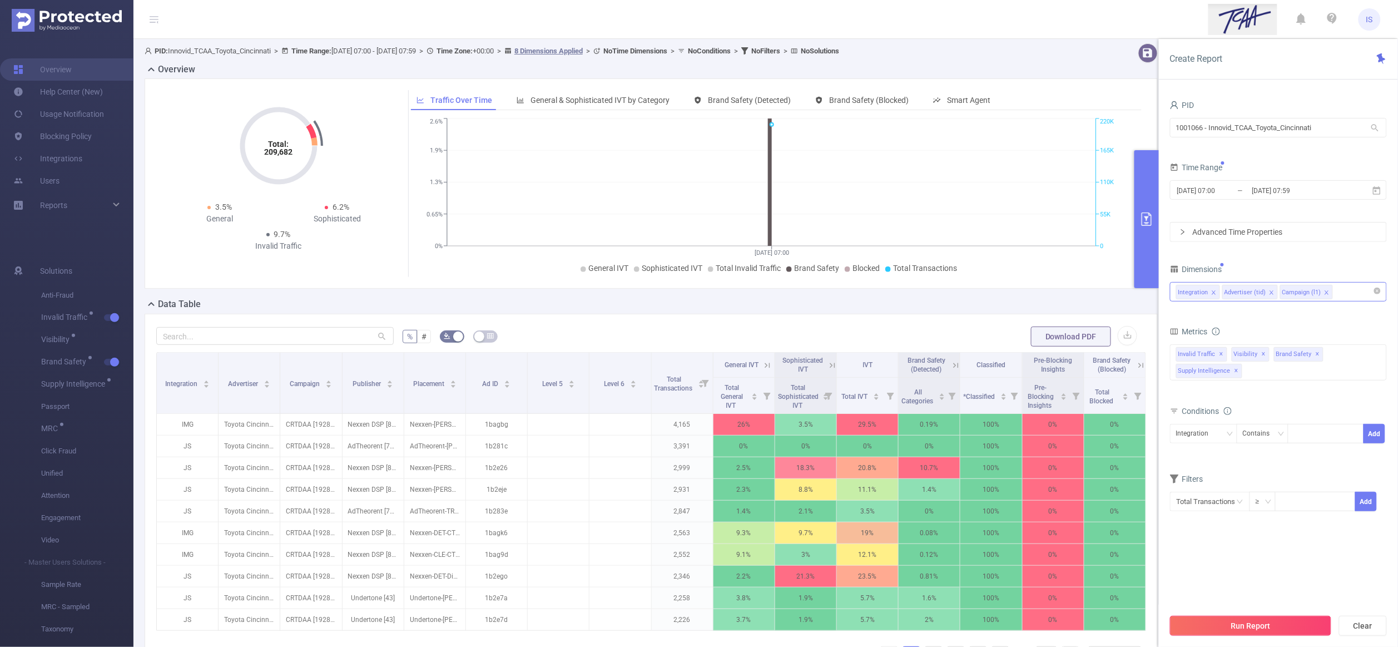
click at [1228, 627] on button "Run Report" at bounding box center [1250, 626] width 161 height 20
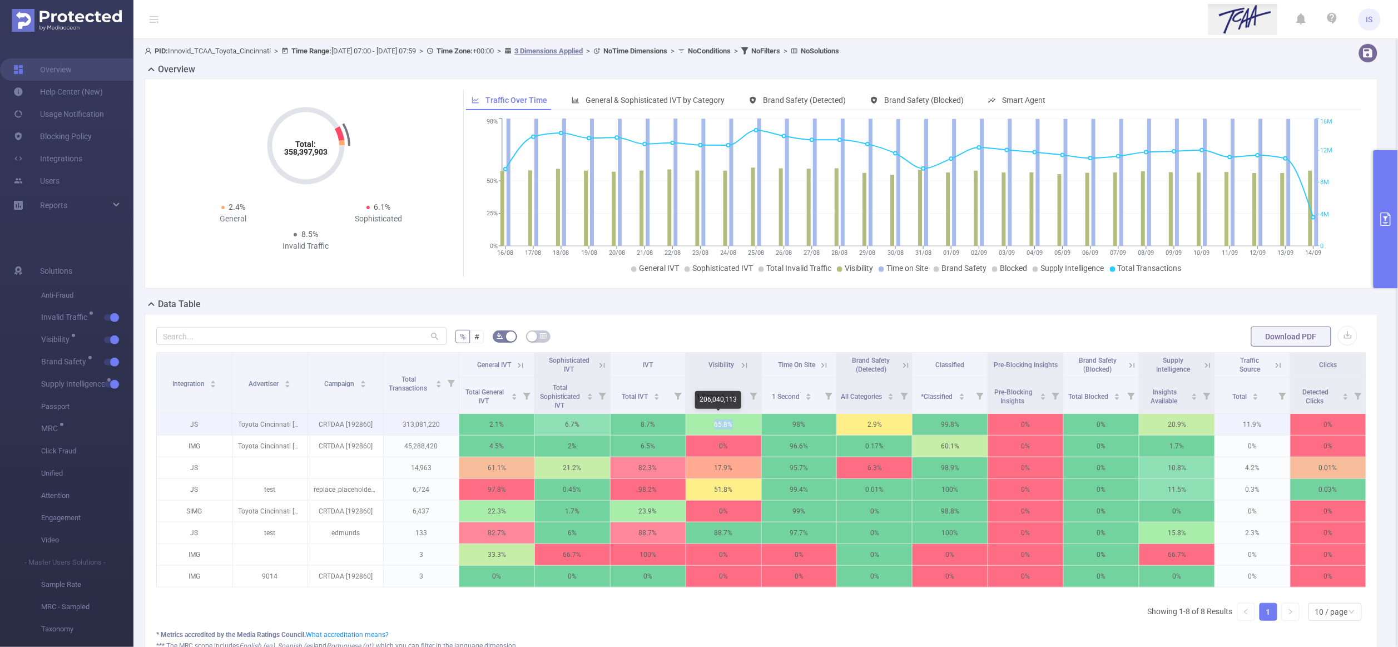
drag, startPoint x: 728, startPoint y: 427, endPoint x: 710, endPoint y: 429, distance: 18.5
click at [708, 427] on p "65.8%" at bounding box center [723, 424] width 75 height 21
click at [1382, 242] on button "primary" at bounding box center [1386, 219] width 24 height 138
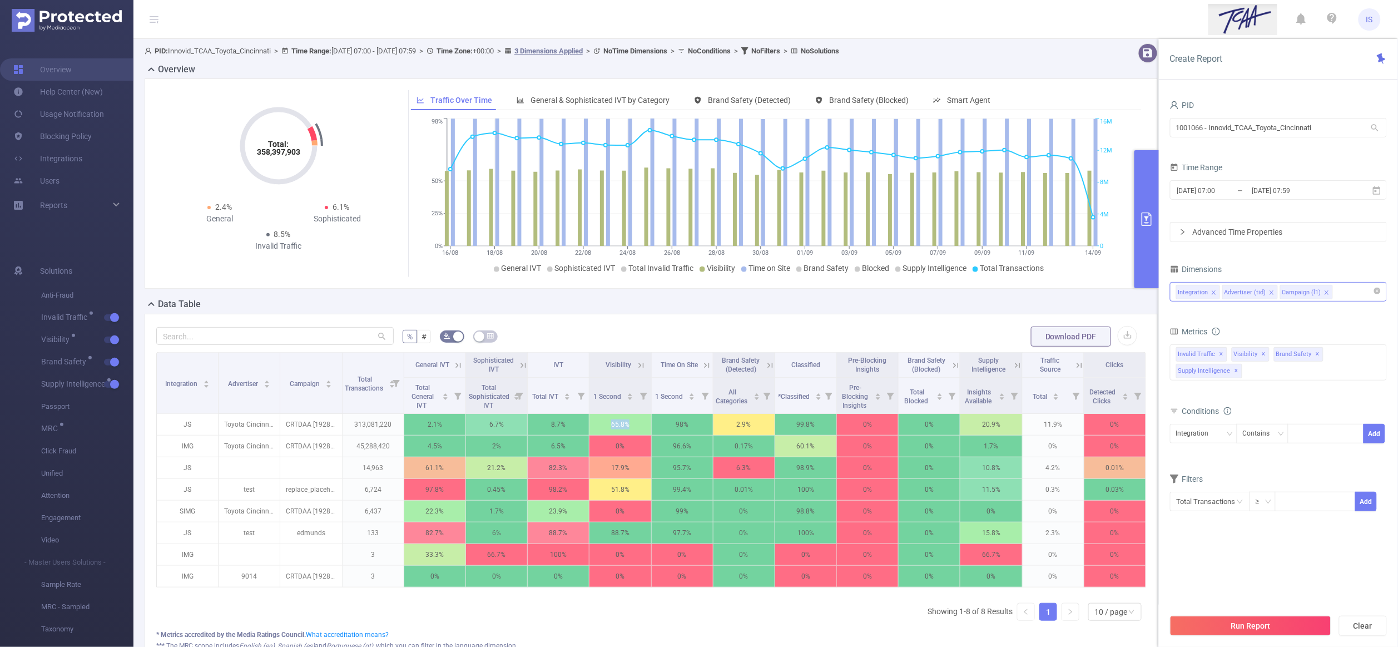
click at [1357, 292] on div "Integration Advertiser (tid) Campaign (l1)" at bounding box center [1278, 292] width 205 height 18
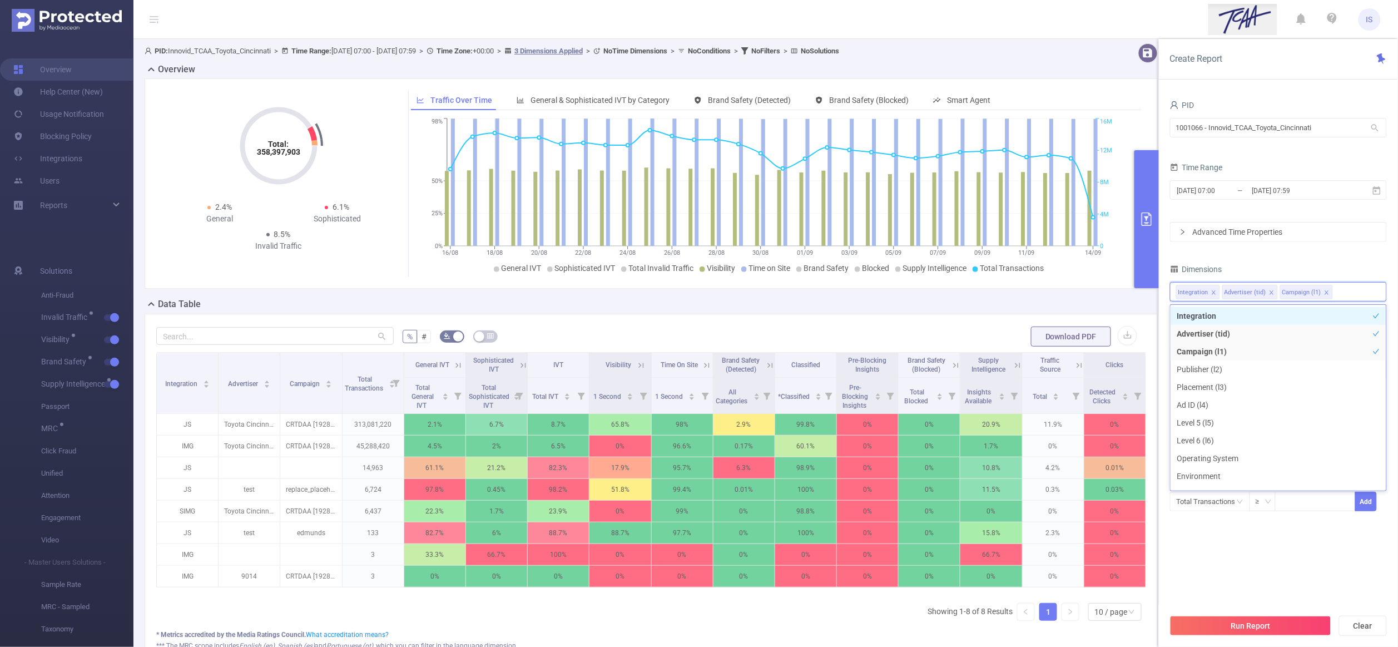
click at [1334, 271] on div "Dimensions" at bounding box center [1278, 270] width 217 height 18
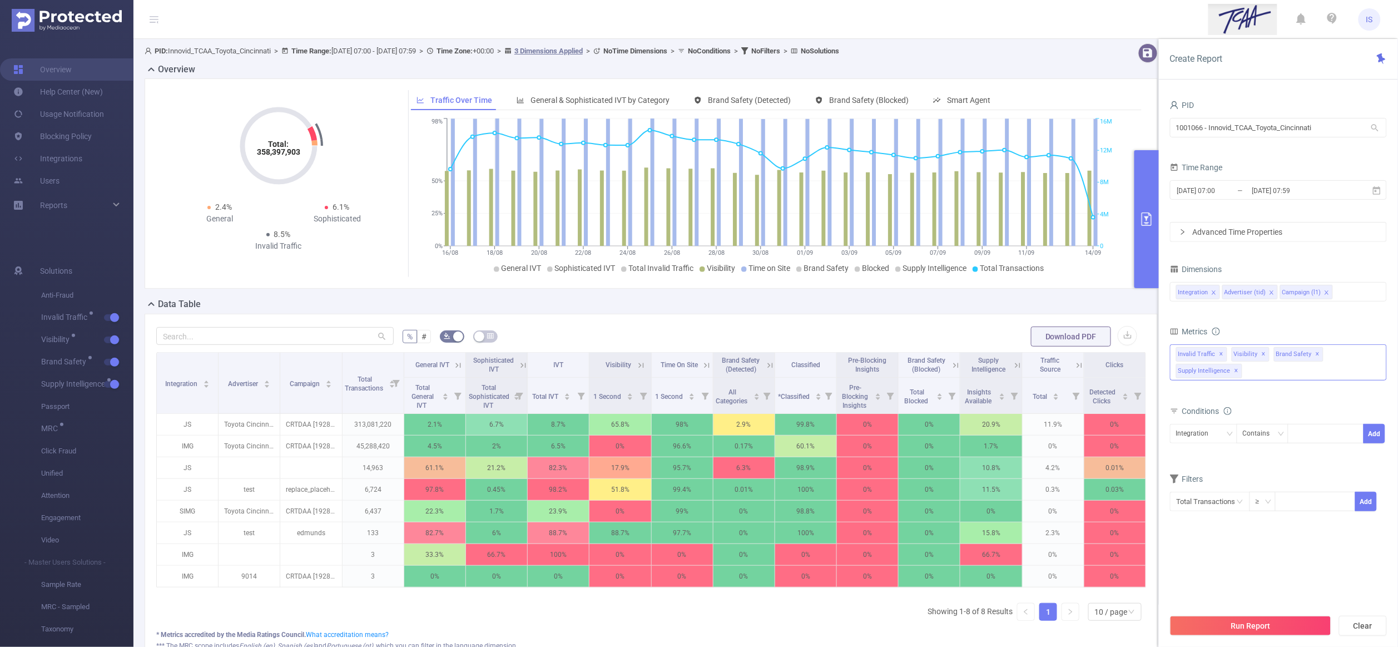
click at [1298, 372] on div "Invalid Traffic ✕ Anti-Fraud Invalid Traffic Visibility Brand Safety Supply Int…" at bounding box center [1278, 362] width 217 height 36
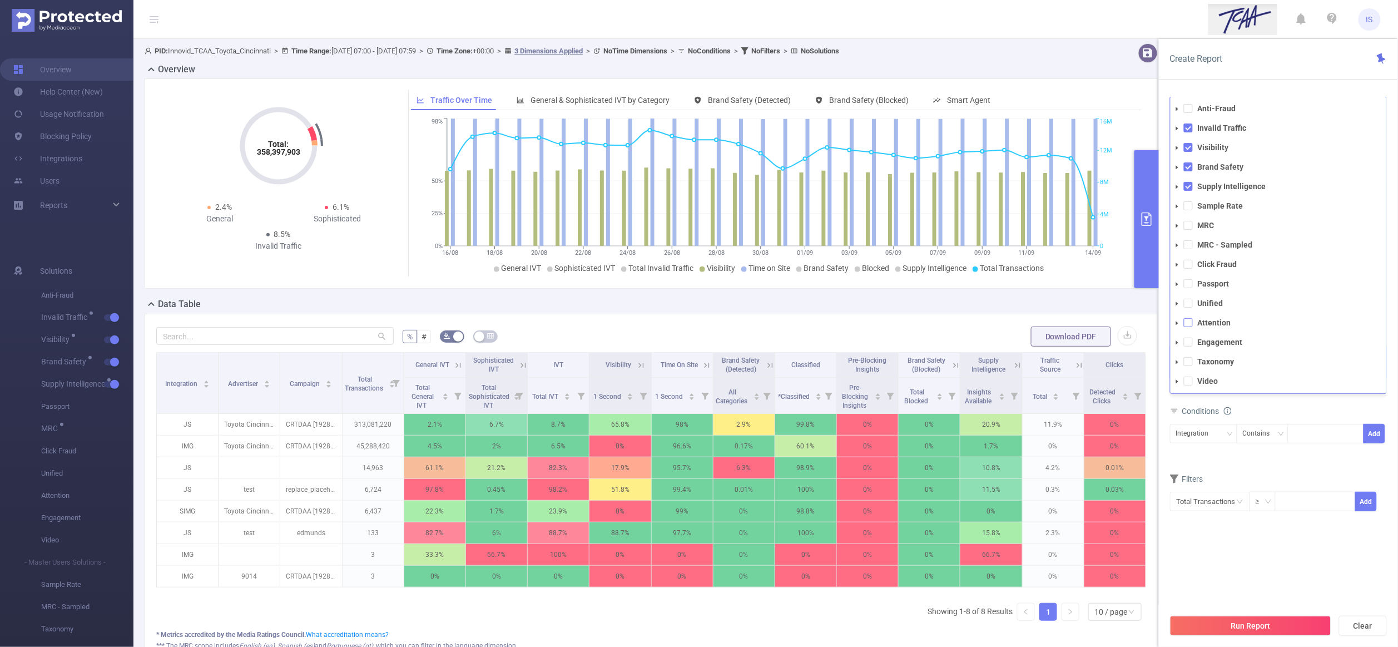
click at [1189, 323] on span at bounding box center [1188, 322] width 9 height 9
click at [1244, 626] on button "Run Report" at bounding box center [1250, 626] width 161 height 20
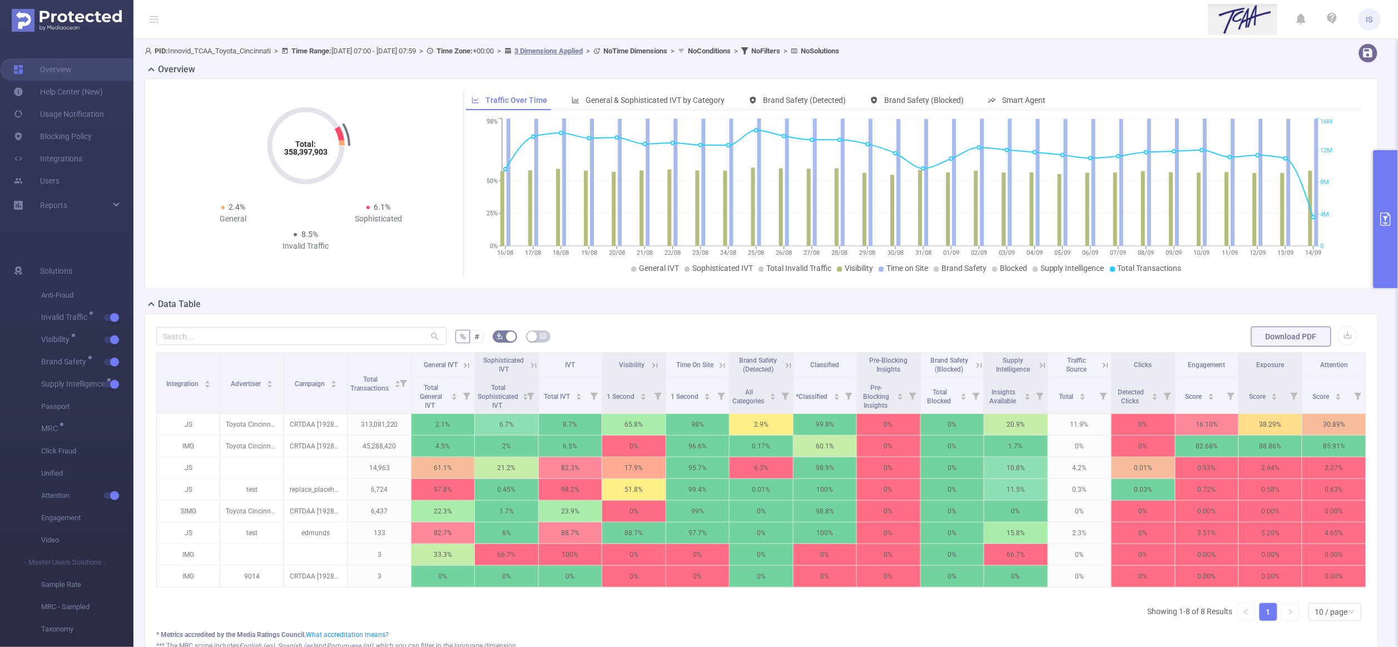
scroll to position [0, 2]
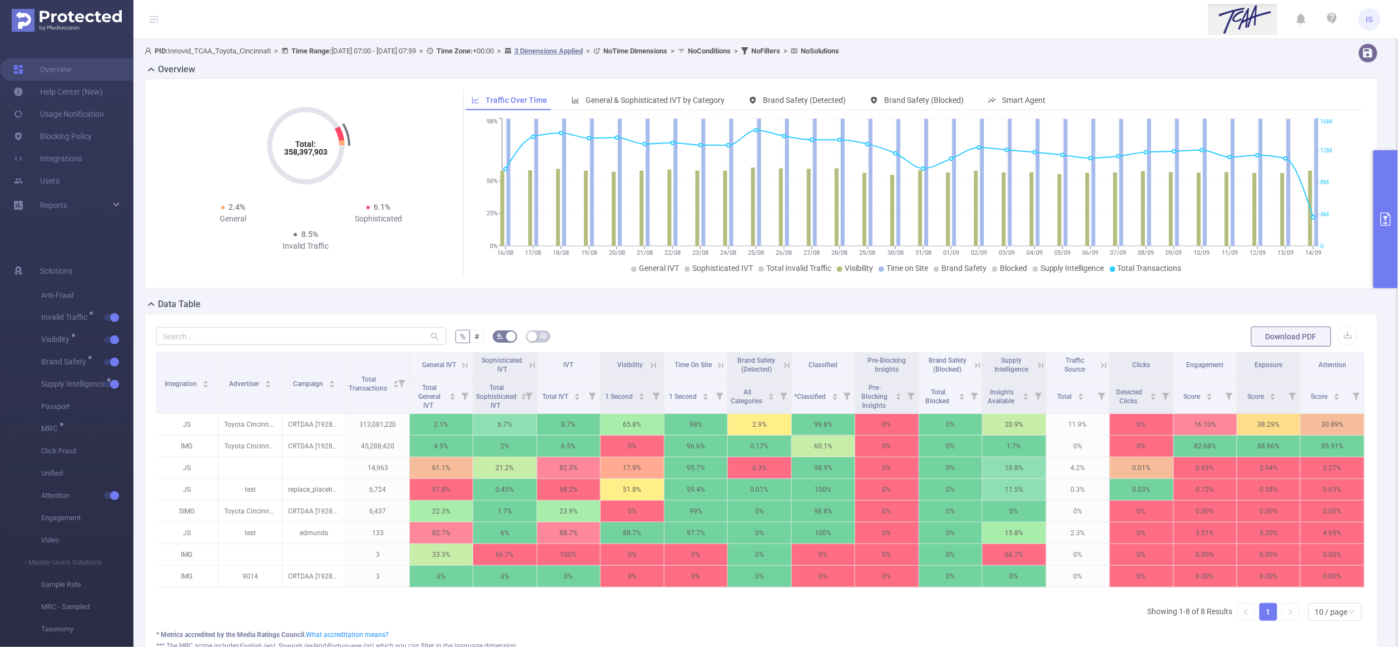
click at [1036, 368] on icon at bounding box center [1041, 365] width 10 height 10
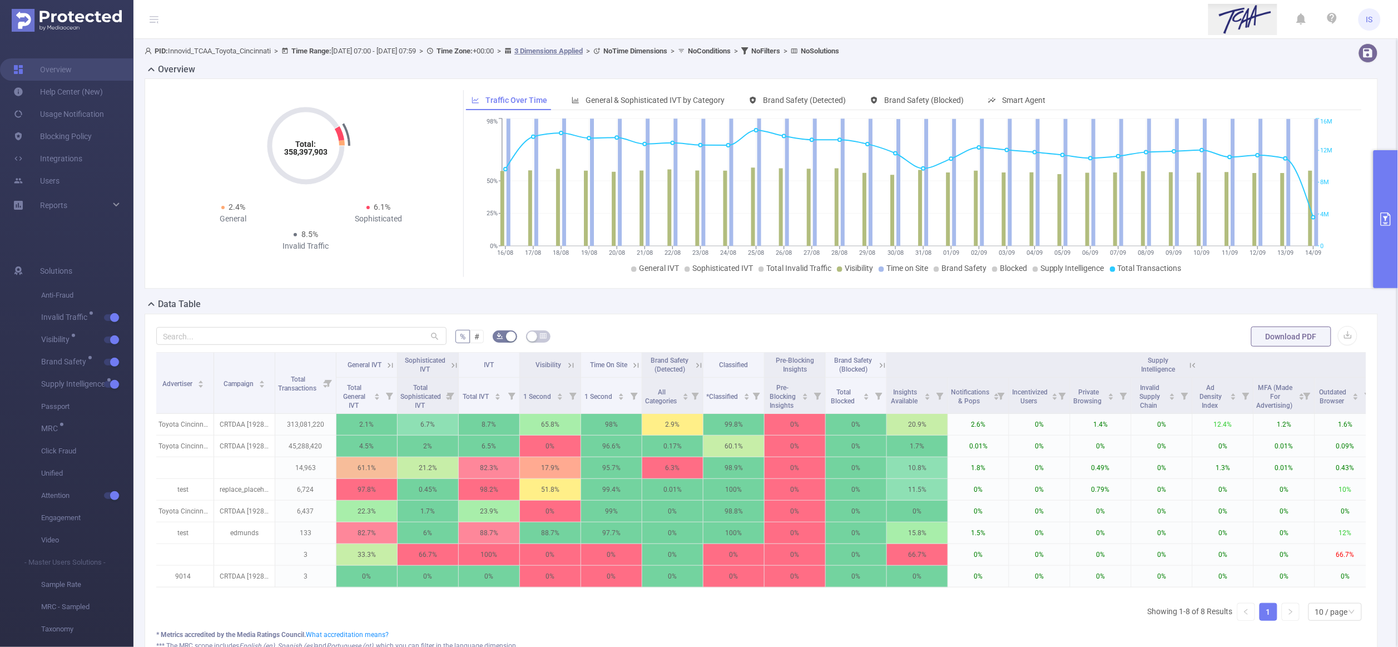
scroll to position [0, 102]
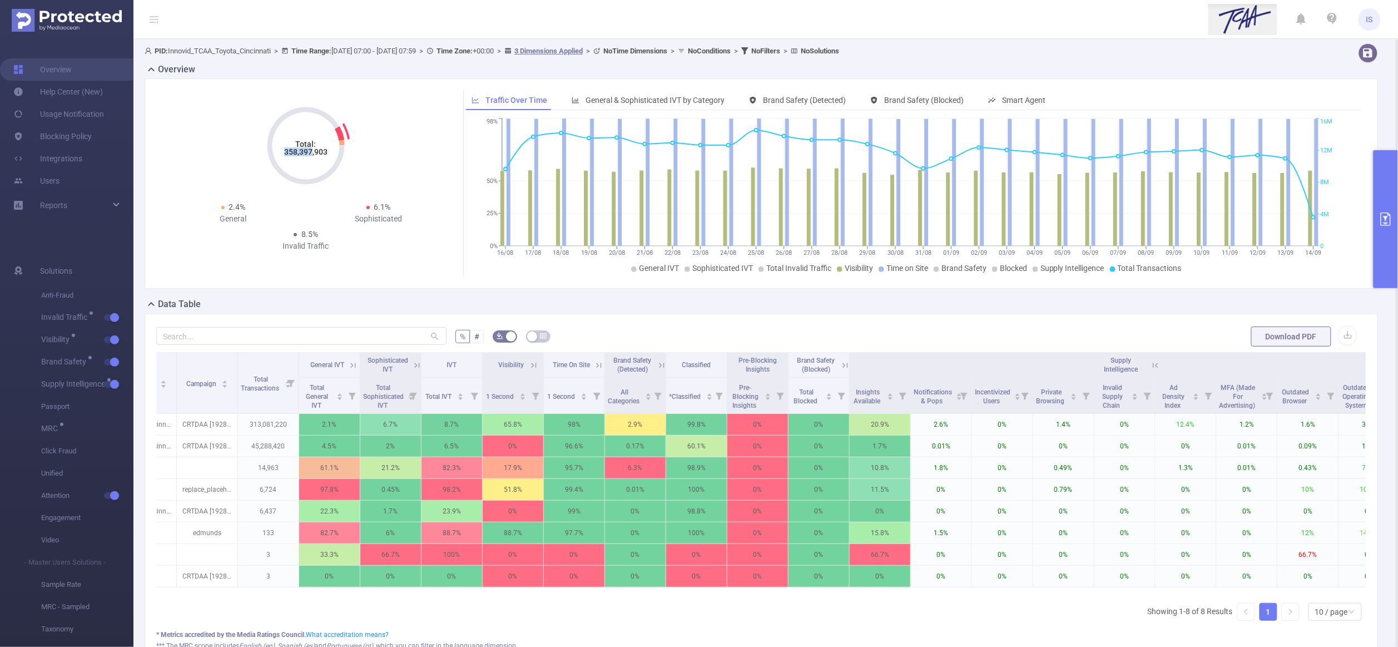
drag, startPoint x: 281, startPoint y: 154, endPoint x: 311, endPoint y: 156, distance: 30.1
click at [311, 156] on icon "Total: 358,397,903" at bounding box center [305, 145] width 111 height 111
click at [383, 175] on div "Total: 358,397,903 2.4% General 6.1% Sophisticated 8.5% Invalid Traffic" at bounding box center [306, 173] width 290 height 166
click at [465, 290] on div "Total: 358,397,903 Total: 358,397,903 2.4% General 6.1% Sophisticated 8.5% Inva…" at bounding box center [761, 187] width 1243 height 219
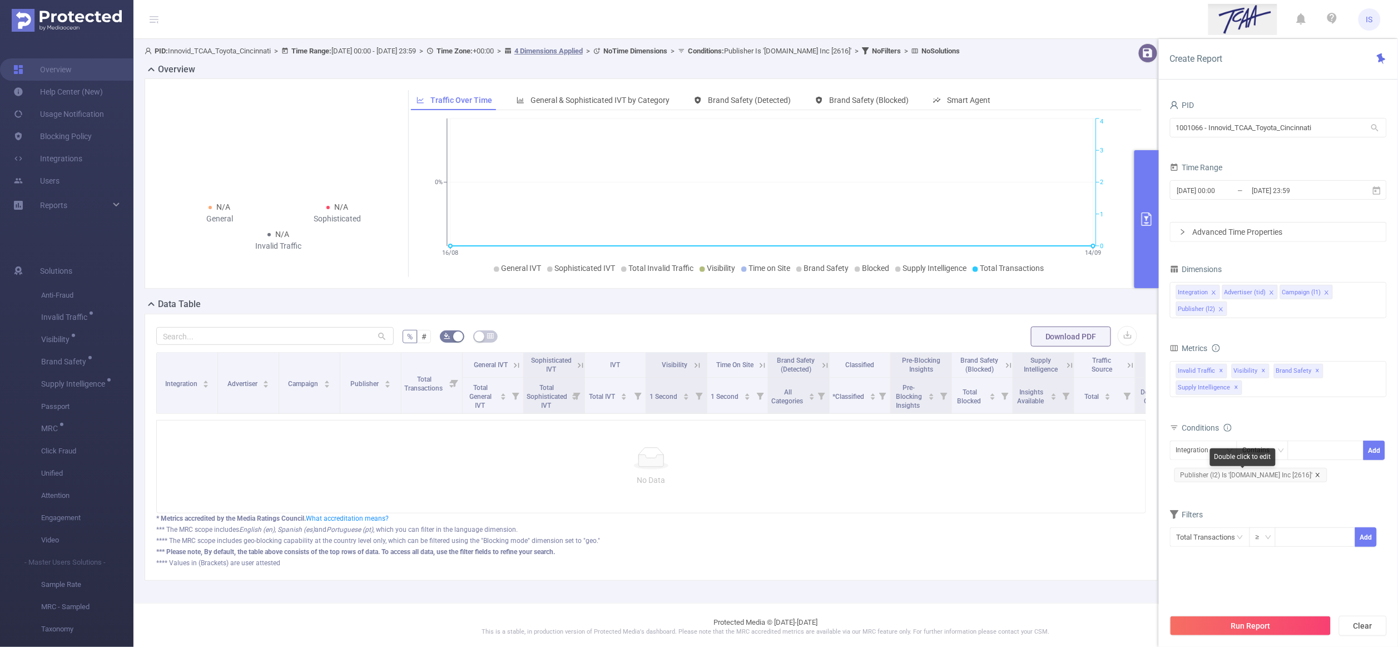
click at [1316, 478] on icon "icon: close" at bounding box center [1319, 475] width 6 height 6
click at [1208, 459] on div "Integration" at bounding box center [1196, 450] width 41 height 18
click at [1208, 523] on li "Publisher (l2)" at bounding box center [1203, 527] width 67 height 18
click at [1302, 454] on div at bounding box center [1326, 450] width 64 height 18
paste input "8532"
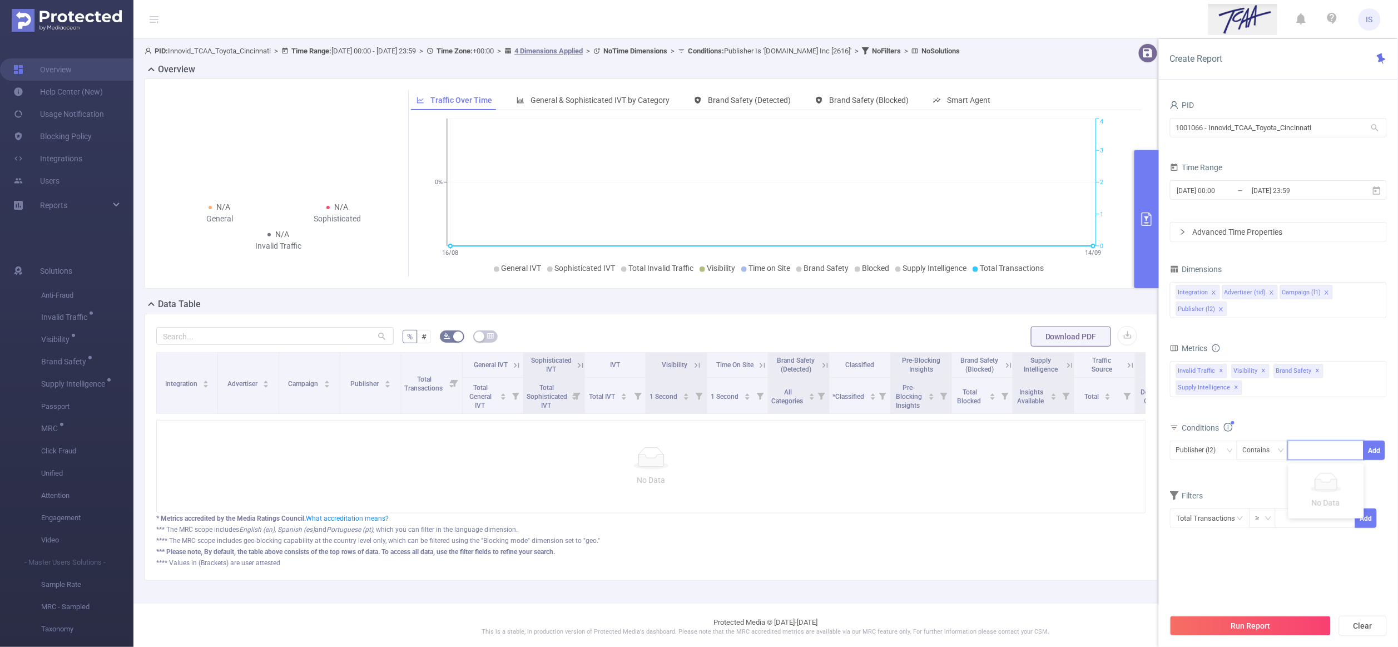
type input "8532"
click at [1312, 474] on li "8532" at bounding box center [1327, 475] width 76 height 18
click at [1367, 452] on button "Add" at bounding box center [1375, 450] width 22 height 19
click at [1256, 631] on button "Run Report" at bounding box center [1250, 626] width 161 height 20
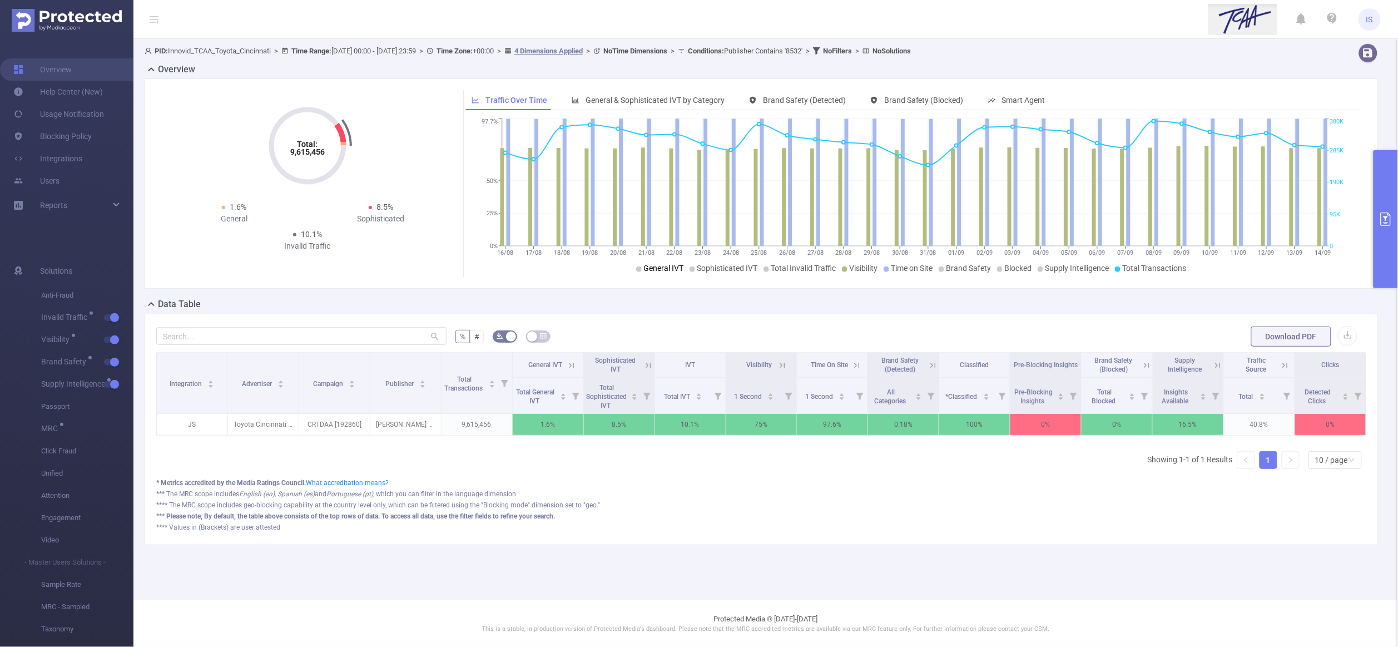
click at [694, 317] on div "% # Download PDF Integration Advertiser Campaign Publisher Total Transactions G…" at bounding box center [762, 429] width 1234 height 231
click at [108, 334] on span "Visibility" at bounding box center [87, 340] width 92 height 22
click at [114, 341] on button "button" at bounding box center [112, 340] width 16 height 7
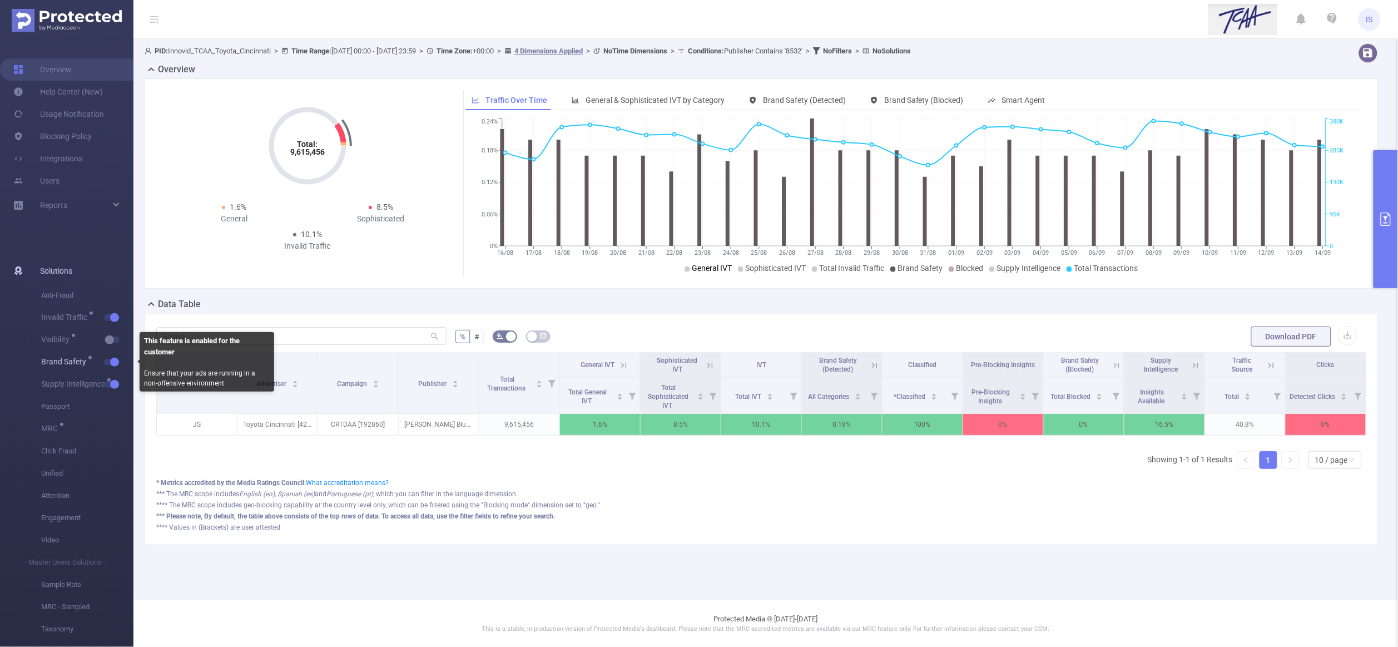
click at [114, 363] on button "button" at bounding box center [112, 362] width 16 height 7
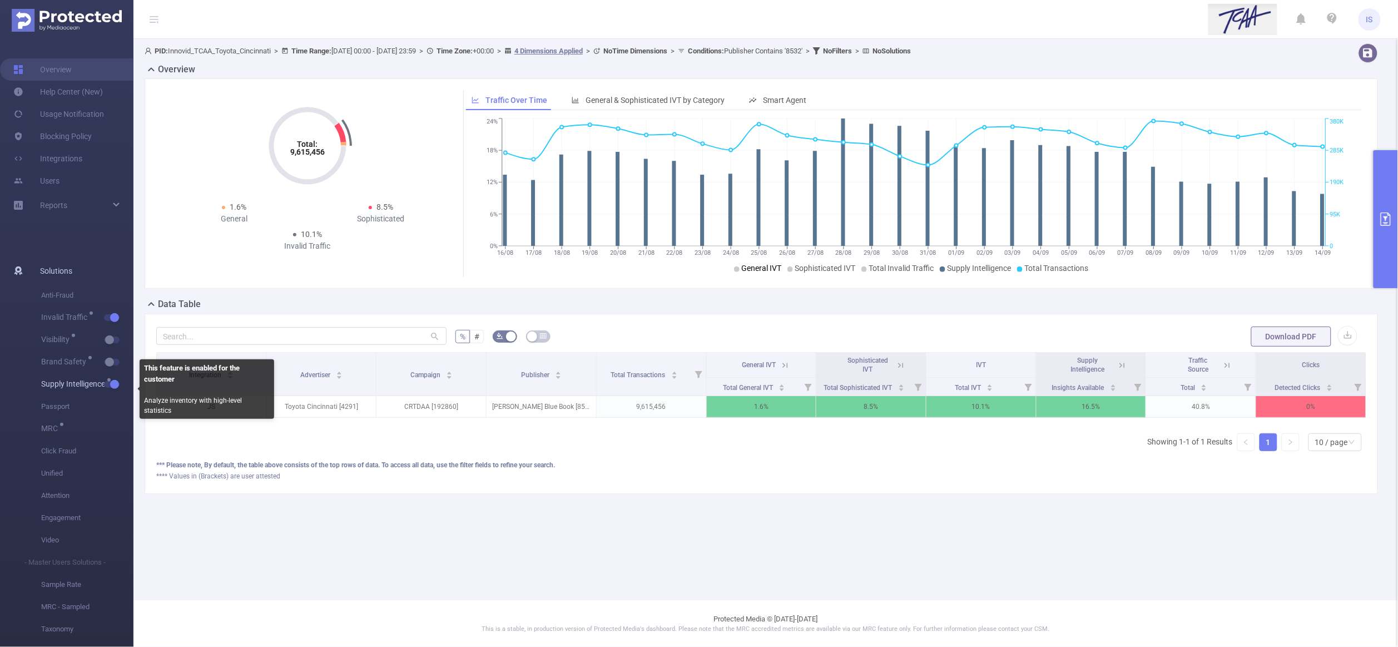
click at [107, 382] on span "button" at bounding box center [113, 385] width 14 height 6
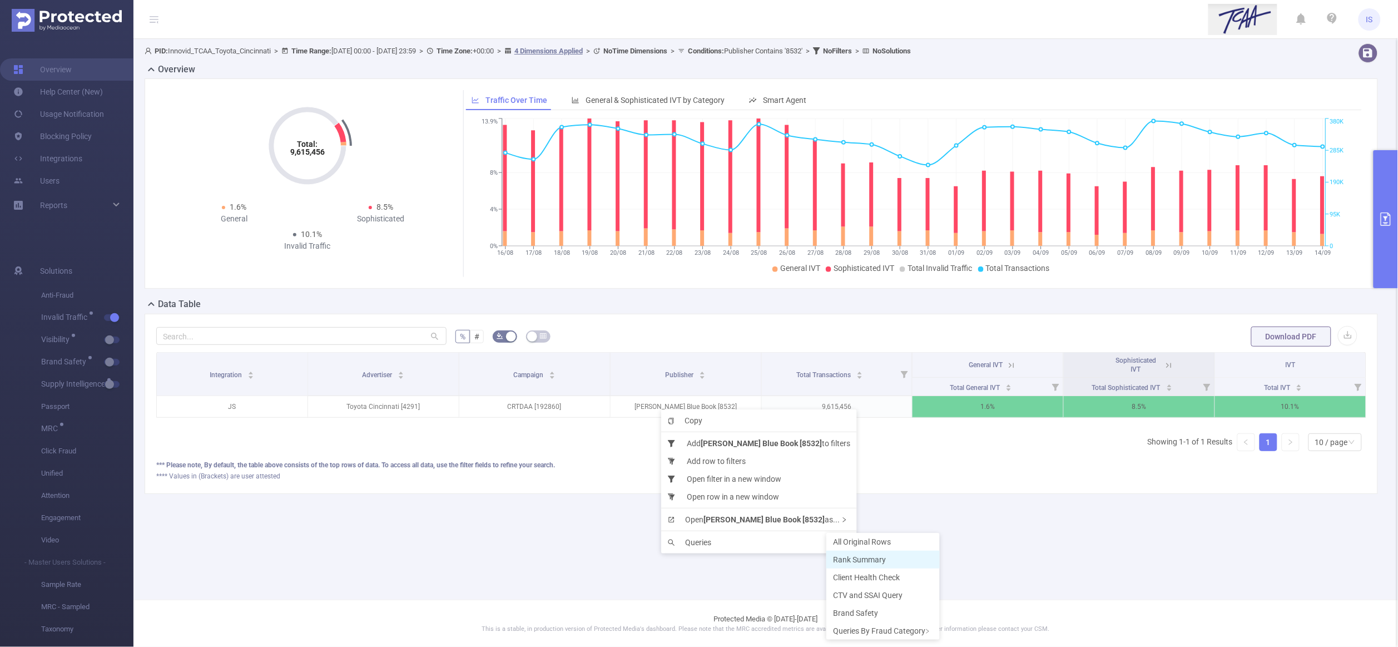
click at [876, 558] on span "Rank Summary" at bounding box center [859, 559] width 53 height 9
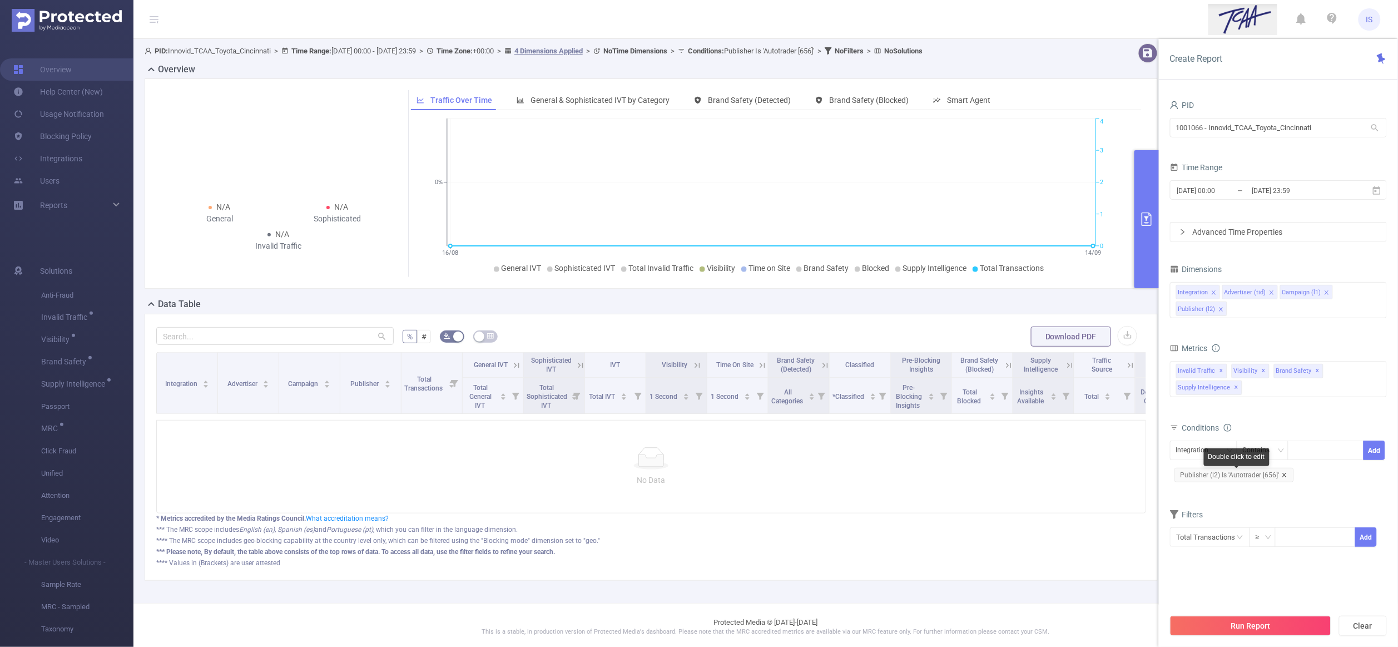
click at [1285, 477] on icon "icon: close" at bounding box center [1285, 475] width 4 height 4
click at [1195, 454] on div "Integration" at bounding box center [1196, 450] width 41 height 18
click at [1210, 525] on li "Publisher (l2)" at bounding box center [1203, 527] width 67 height 18
click at [1302, 450] on div at bounding box center [1326, 450] width 64 height 18
paste input "656"
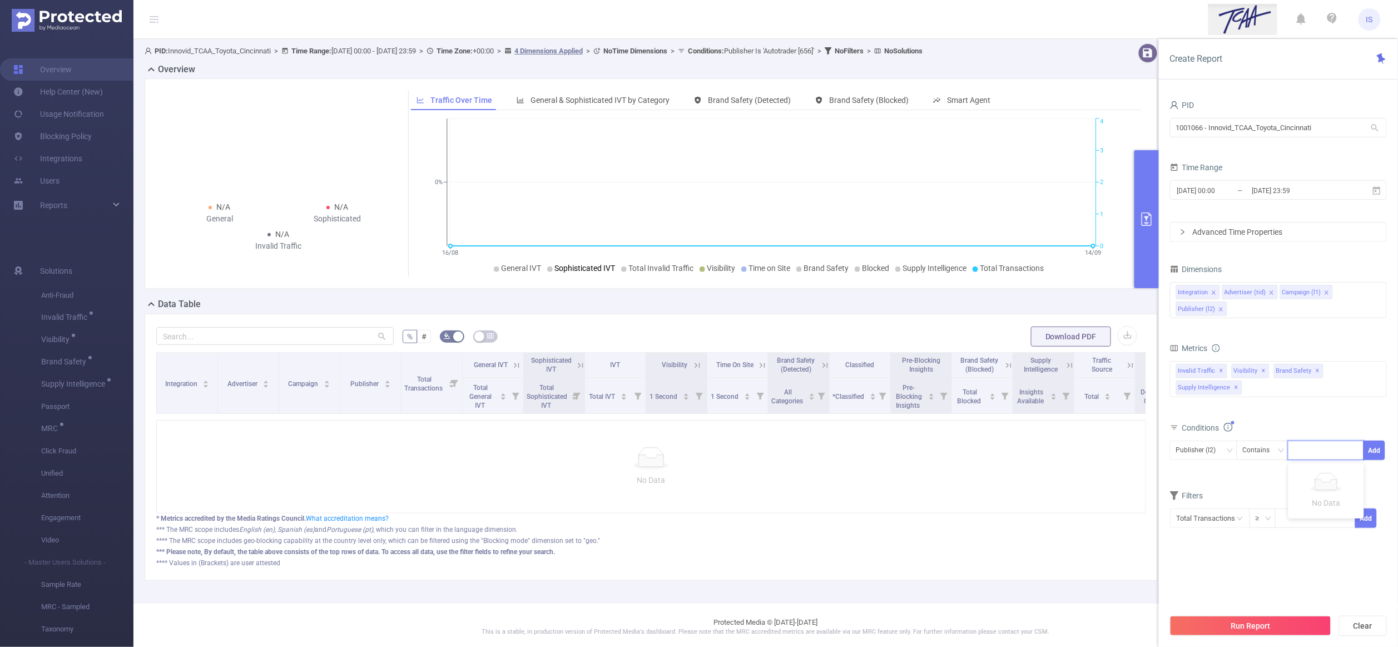
type input "656"
click at [1318, 479] on li "656" at bounding box center [1327, 475] width 76 height 18
click at [1372, 454] on button "Add" at bounding box center [1375, 450] width 22 height 19
click at [1247, 633] on button "Run Report" at bounding box center [1250, 626] width 161 height 20
click at [1311, 476] on span "Publisher (l2) Is '[PERSON_NAME] Blue Book [8532]'" at bounding box center [1262, 475] width 174 height 14
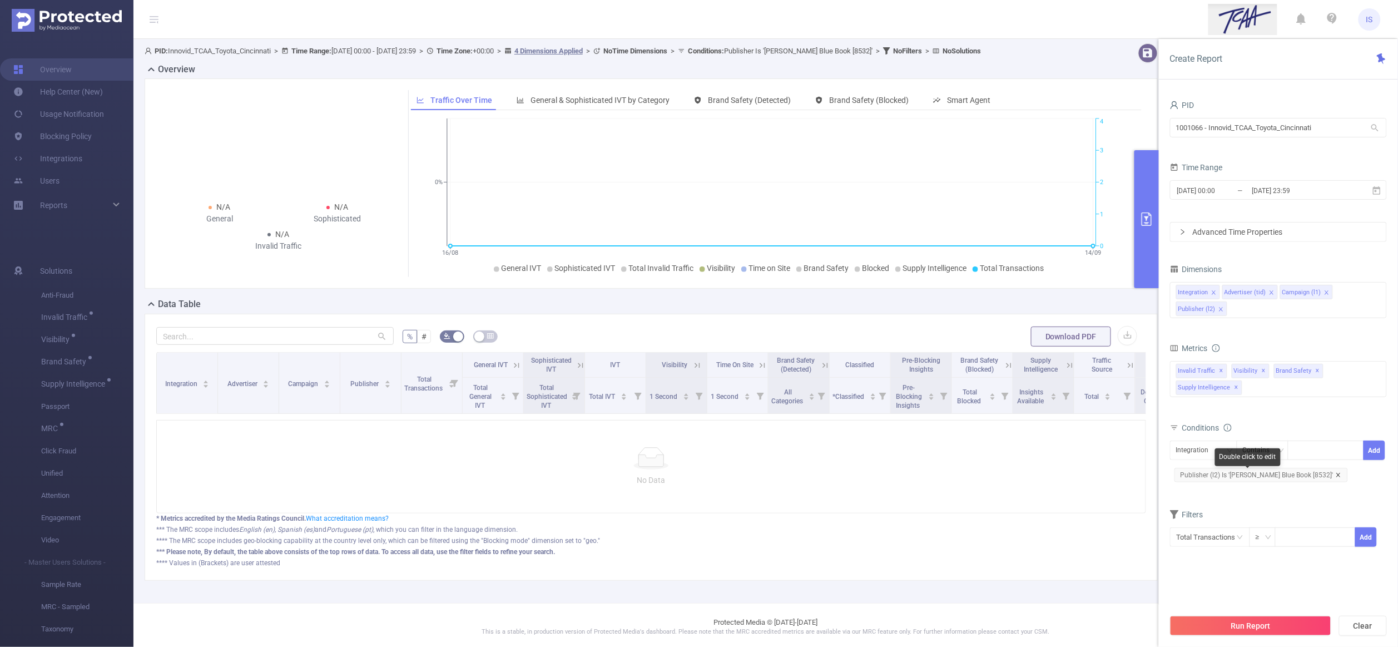
click at [1337, 476] on icon "icon: close" at bounding box center [1339, 475] width 4 height 4
click at [1224, 457] on div "Integration" at bounding box center [1203, 450] width 55 height 18
click at [1211, 530] on li "Publisher (l2)" at bounding box center [1203, 527] width 67 height 18
click at [1300, 452] on div at bounding box center [1326, 450] width 64 height 18
paste input "2616"
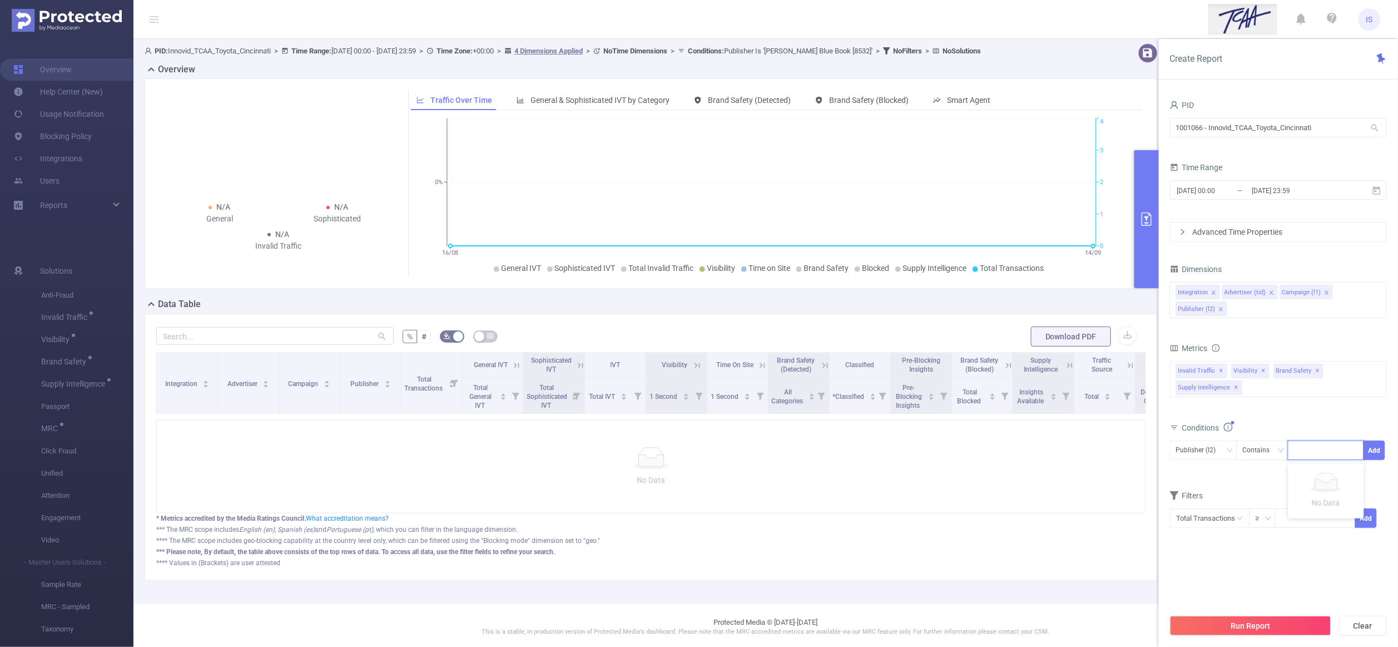
type input "2616"
click at [1308, 472] on li "2616" at bounding box center [1327, 475] width 76 height 18
click at [1372, 449] on button "Add" at bounding box center [1375, 450] width 22 height 19
click at [1259, 619] on button "Run Report" at bounding box center [1250, 626] width 161 height 20
